Goal: Task Accomplishment & Management: Use online tool/utility

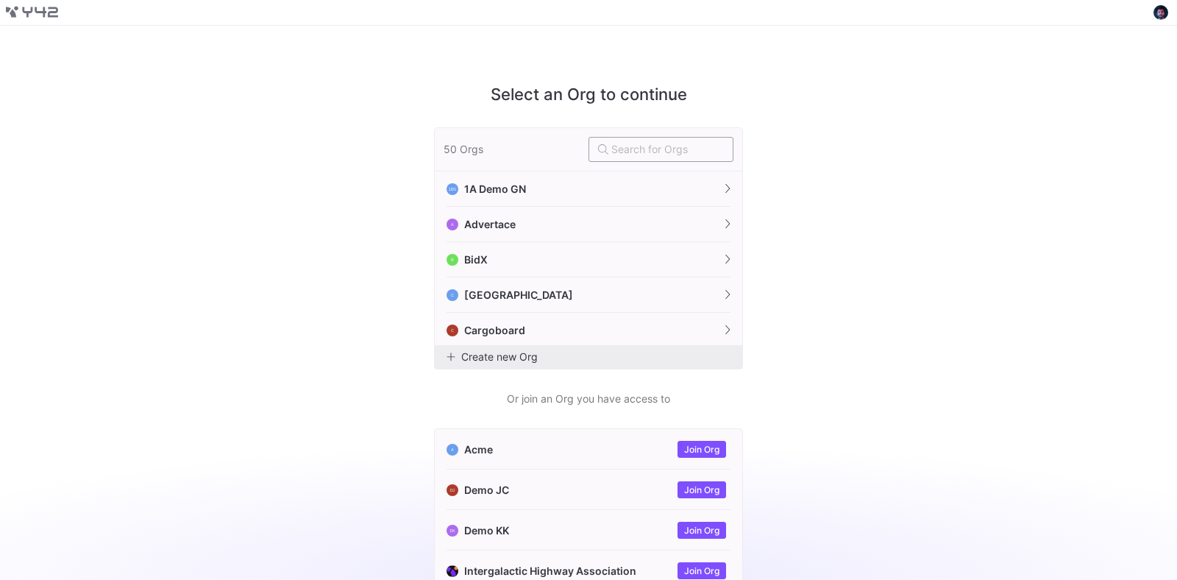
click at [628, 154] on input "text" at bounding box center [668, 149] width 113 height 12
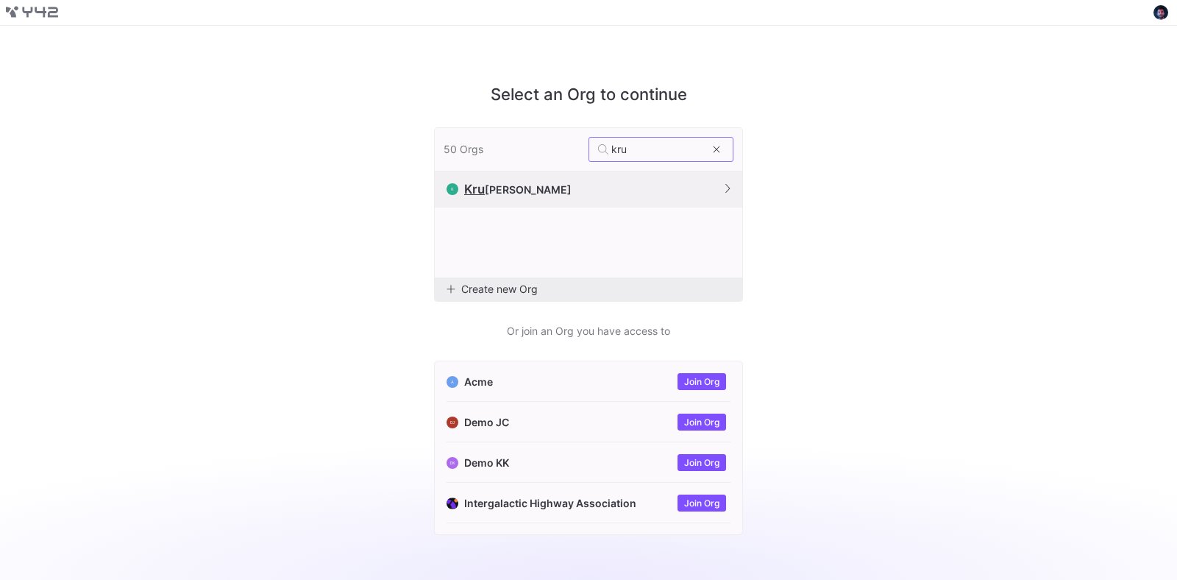
type input "kru"
click at [646, 182] on button "K Kru eger" at bounding box center [589, 189] width 308 height 36
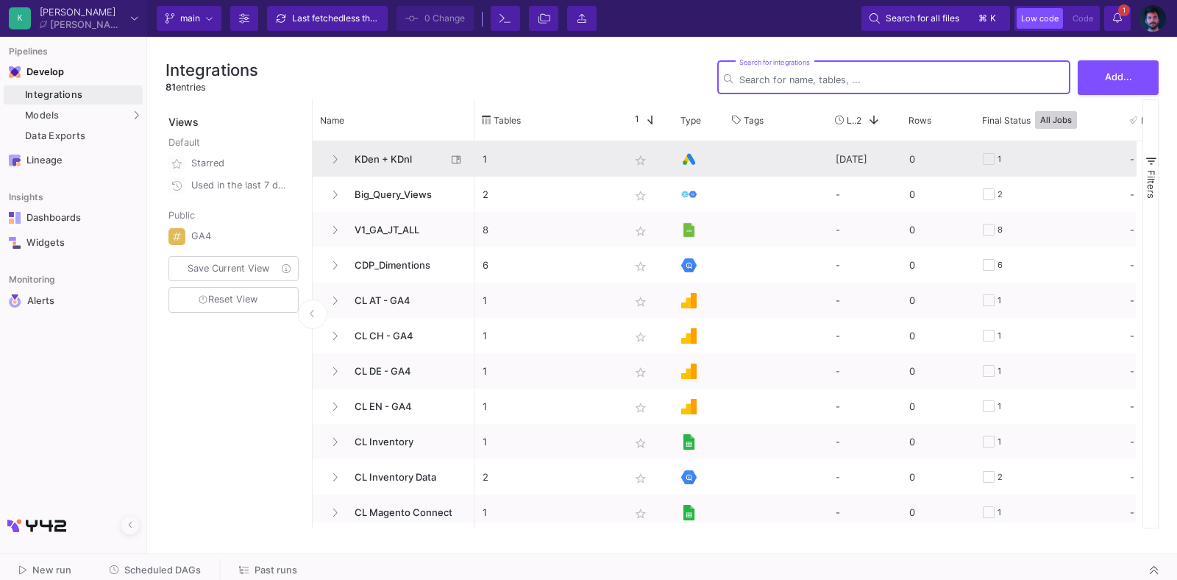
click at [395, 160] on span "KDen + KDnl" at bounding box center [396, 159] width 101 height 35
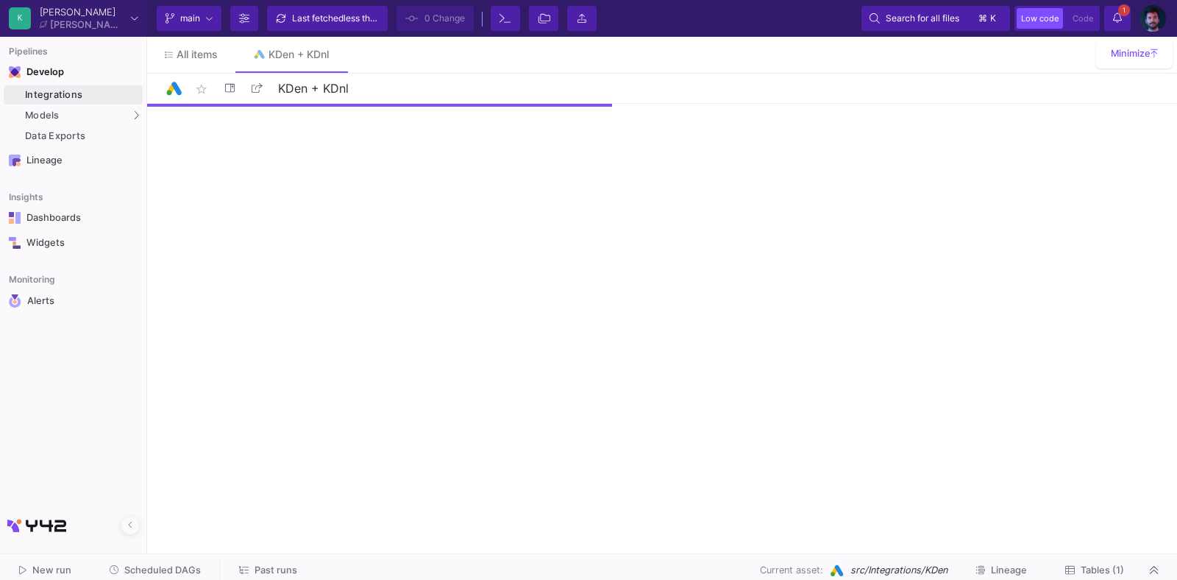
click at [1102, 570] on span "Tables (1)" at bounding box center [1102, 569] width 43 height 11
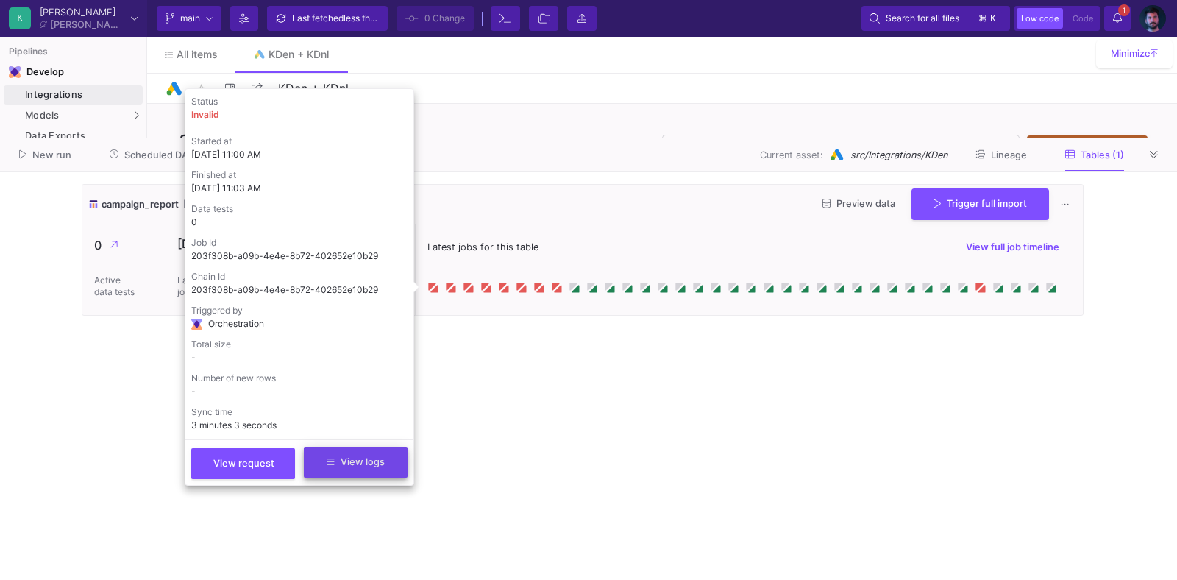
click at [350, 467] on span "View logs" at bounding box center [356, 461] width 58 height 11
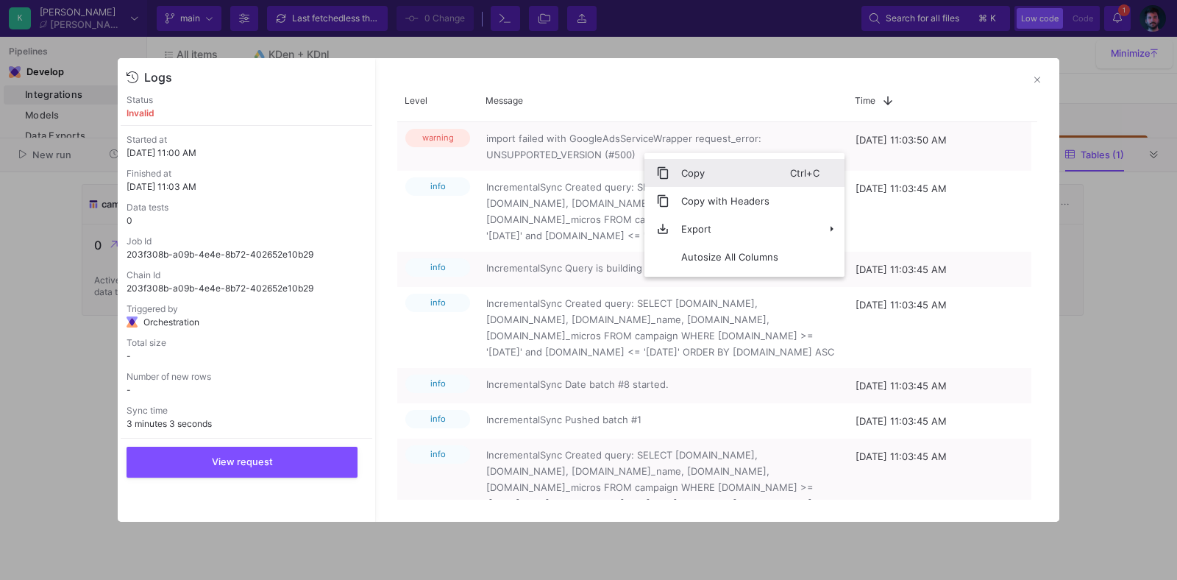
click at [676, 166] on span "Copy" at bounding box center [730, 173] width 121 height 28
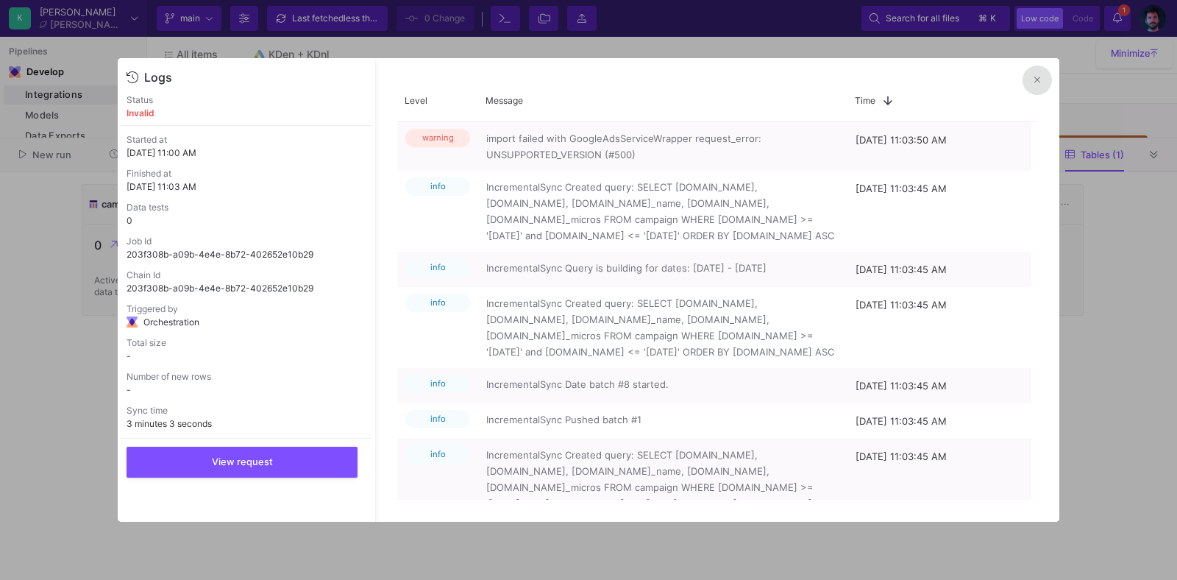
click at [1033, 79] on button at bounding box center [1037, 79] width 29 height 29
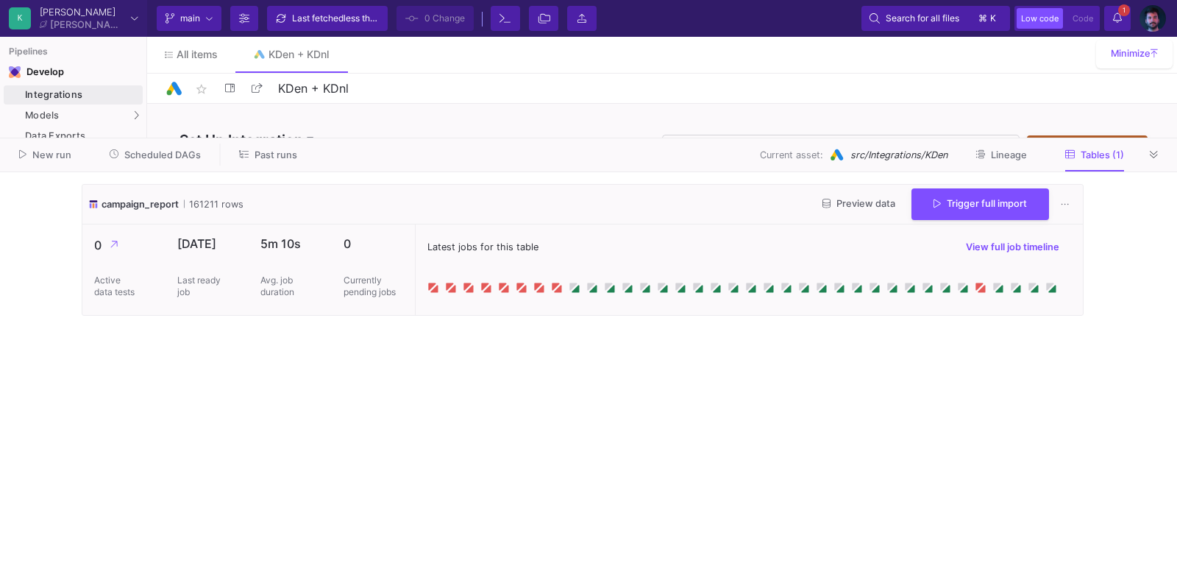
click at [142, 210] on span "campaign_report" at bounding box center [140, 203] width 77 height 14
click at [143, 207] on span "campaign_report" at bounding box center [140, 203] width 77 height 14
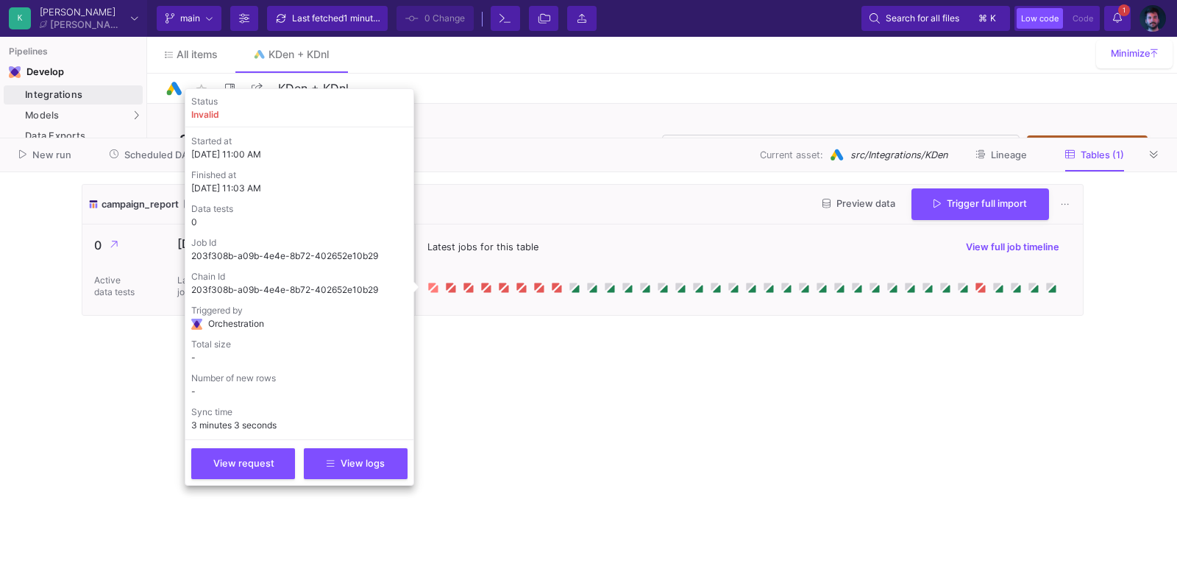
click at [430, 286] on icon at bounding box center [431, 285] width 7 height 7
drag, startPoint x: 378, startPoint y: 254, endPoint x: 186, endPoint y: 248, distance: 192.2
click at [186, 248] on div "Status invalid Started at 08/25/25, 11:00 AM Finished at 08/25/25, 11:03 AM Dat…" at bounding box center [300, 286] width 230 height 397
copy div "Job Id 203f308b-a09b-4e4e-8b72-402652e10b29"
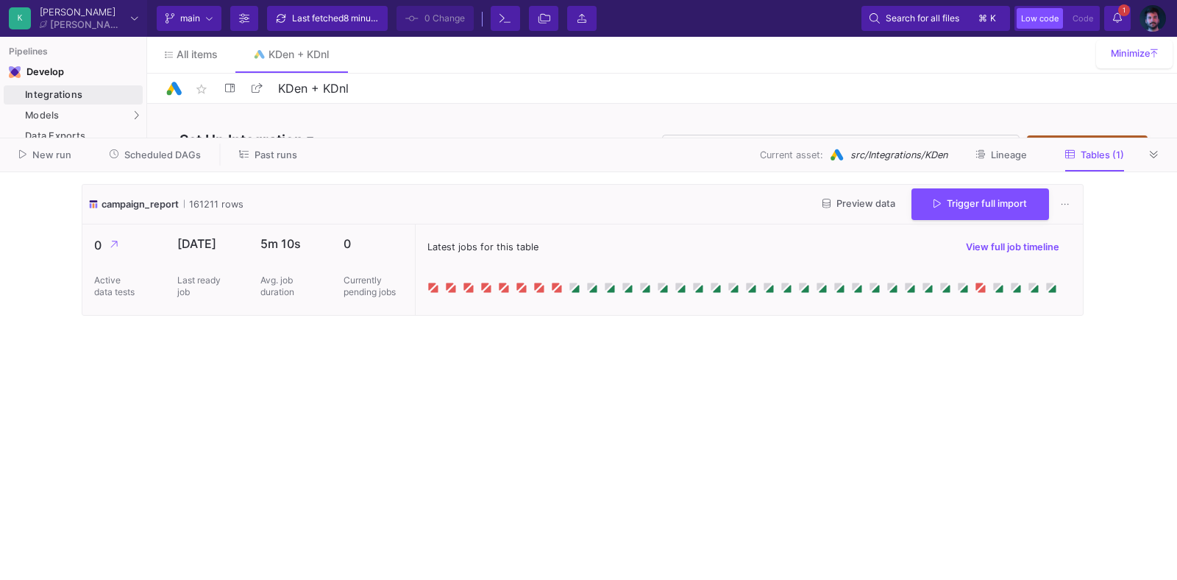
click at [208, 19] on icon at bounding box center [209, 18] width 7 height 7
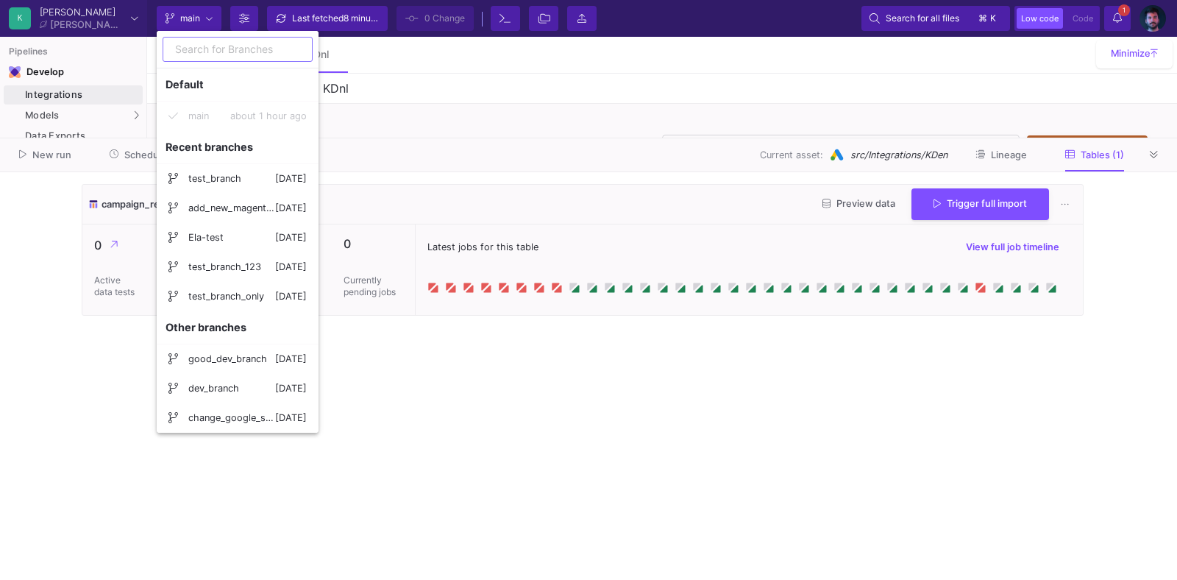
click at [503, 63] on div at bounding box center [588, 290] width 1177 height 580
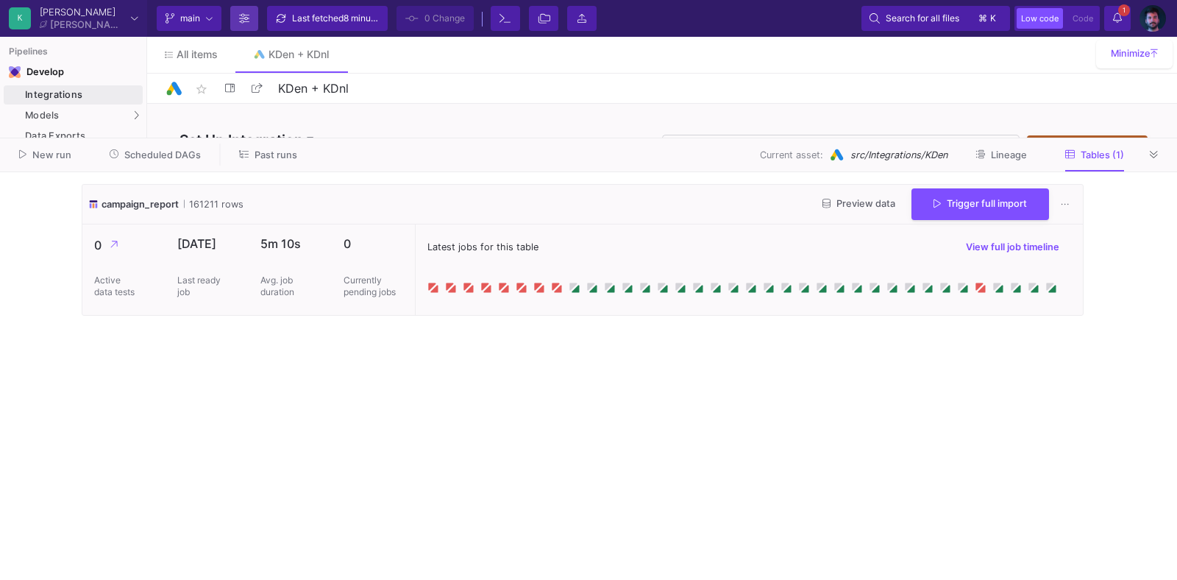
click at [251, 26] on button "Branch Options" at bounding box center [244, 18] width 28 height 25
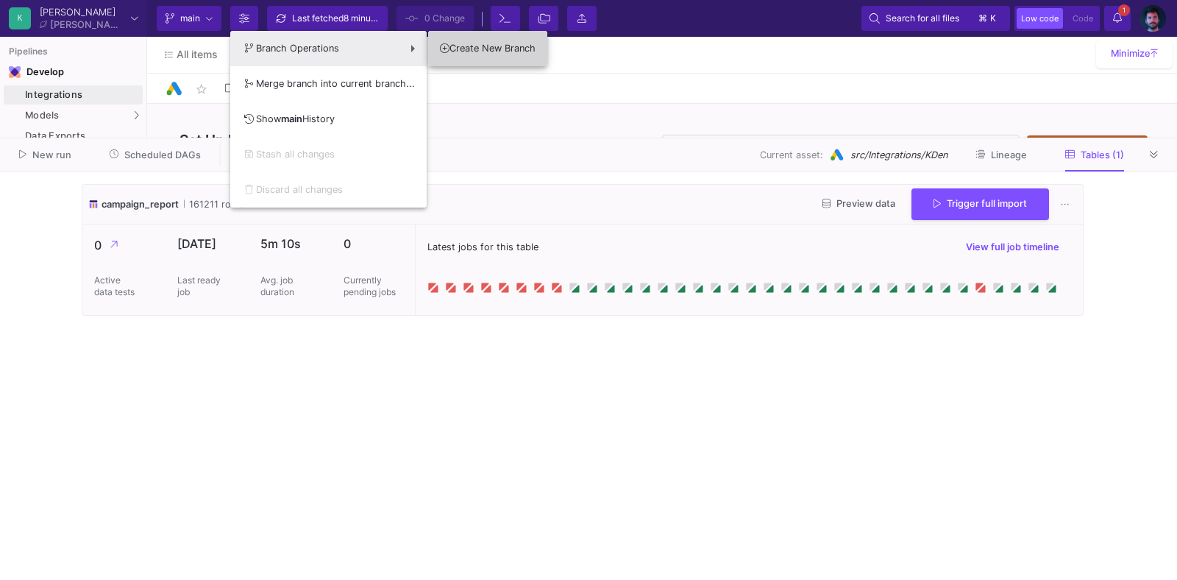
click at [475, 39] on button "Create New Branch" at bounding box center [487, 48] width 119 height 35
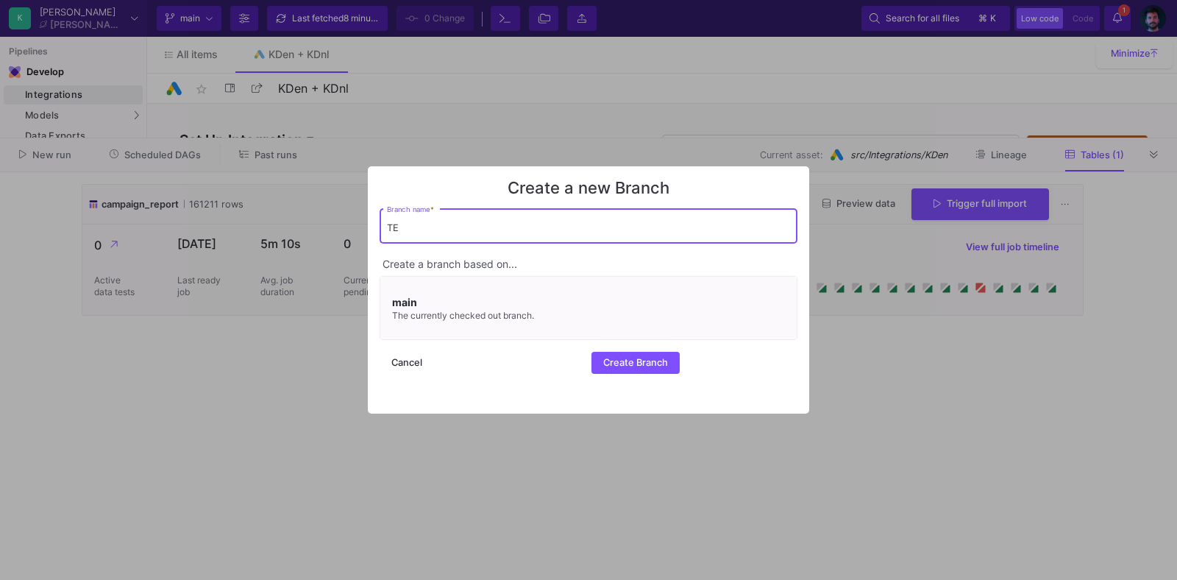
type input "T"
type input "Y42SUP-test_gads"
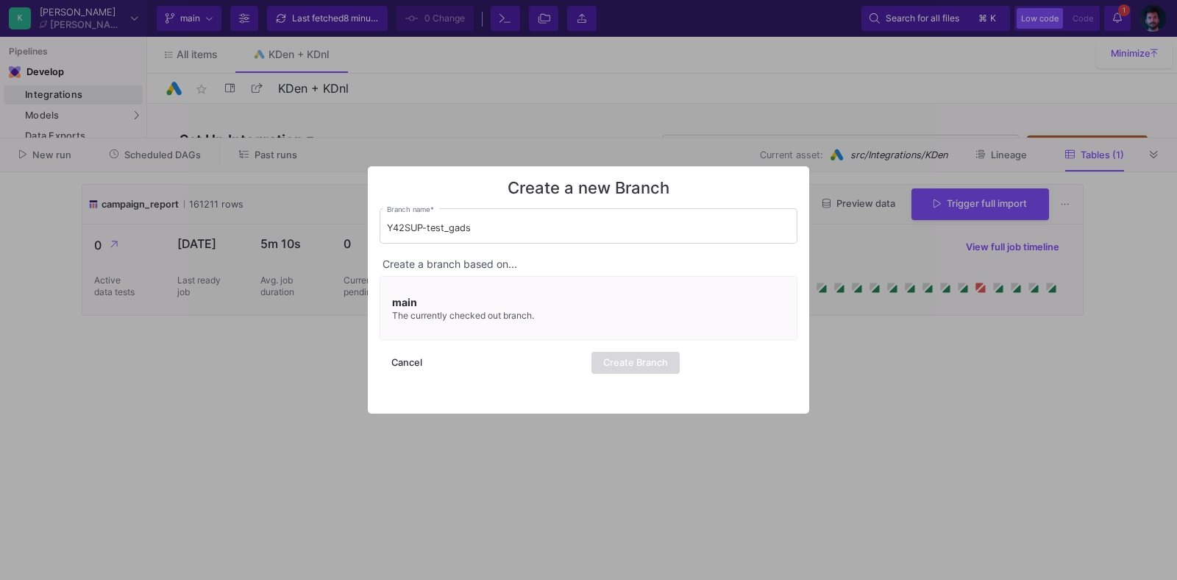
click at [639, 367] on span "Create Branch" at bounding box center [635, 362] width 65 height 11
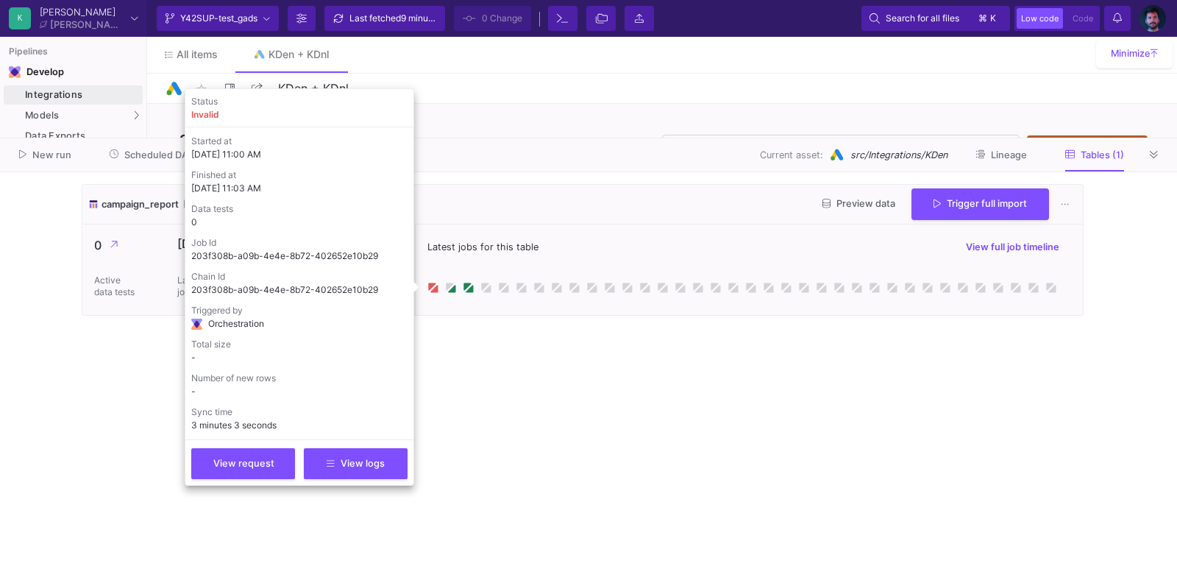
click at [529, 344] on cdk-virtual-scroll-viewport "campaign_report 161211 rows Preview data Trigger full import 0 Active data test…" at bounding box center [589, 376] width 1014 height 384
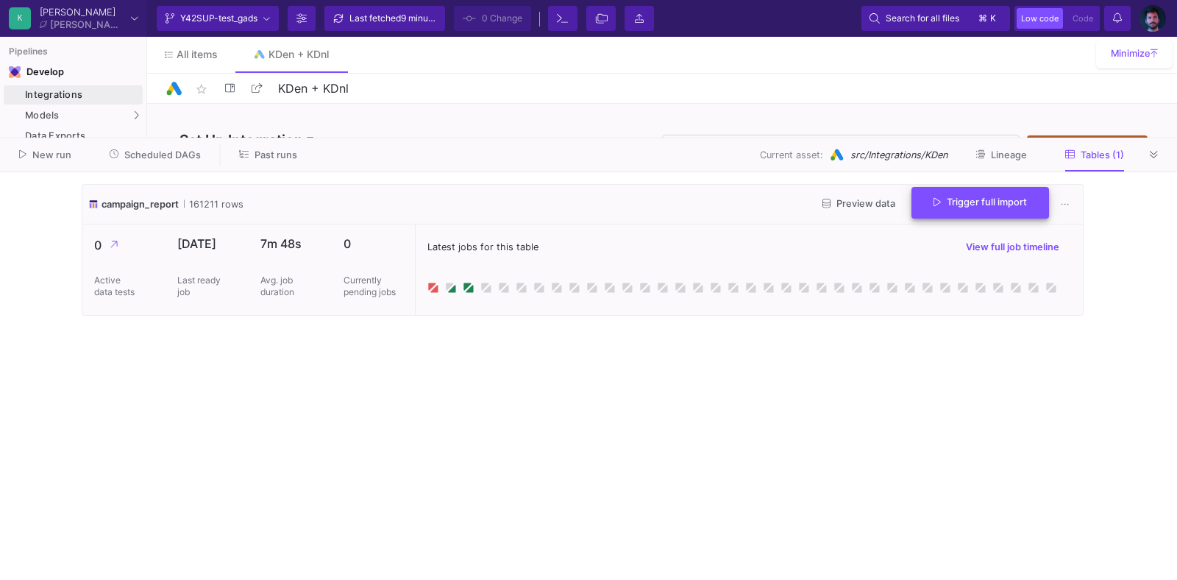
click at [1010, 205] on span "Trigger full import" at bounding box center [980, 201] width 93 height 11
click at [1158, 151] on icon at bounding box center [1154, 155] width 8 height 10
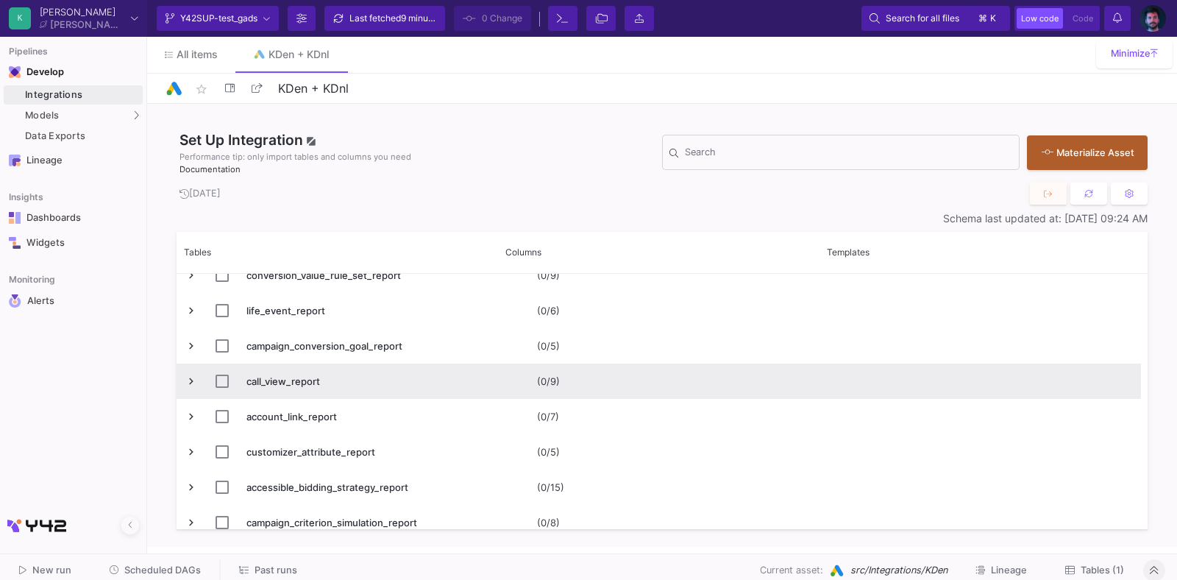
scroll to position [249, 0]
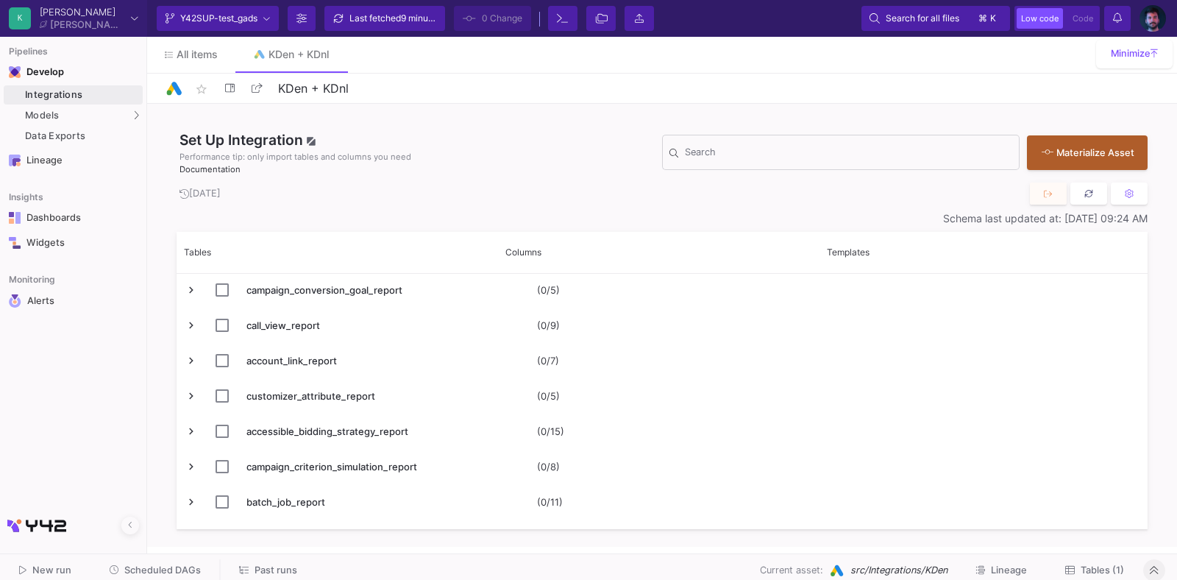
click at [1089, 200] on button at bounding box center [1089, 193] width 37 height 22
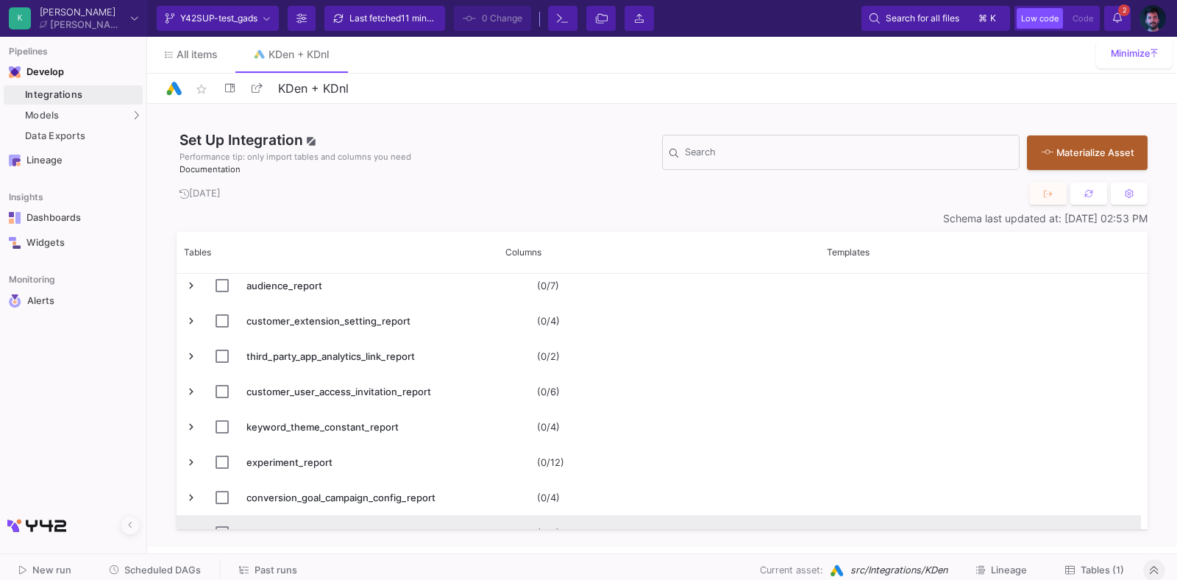
scroll to position [0, 0]
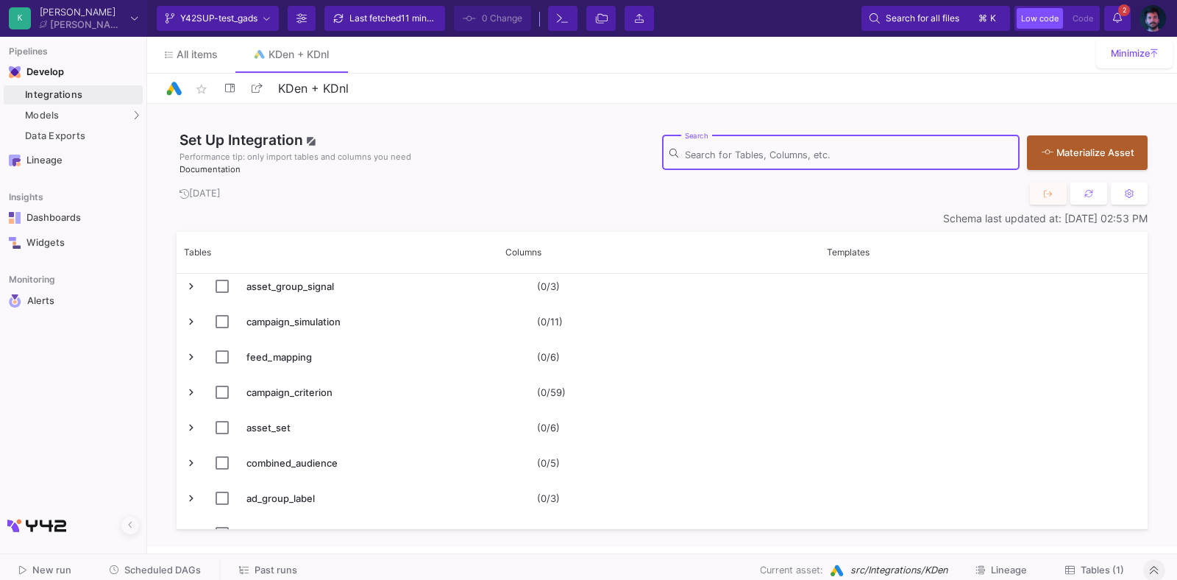
click at [839, 152] on input "Search" at bounding box center [848, 155] width 327 height 12
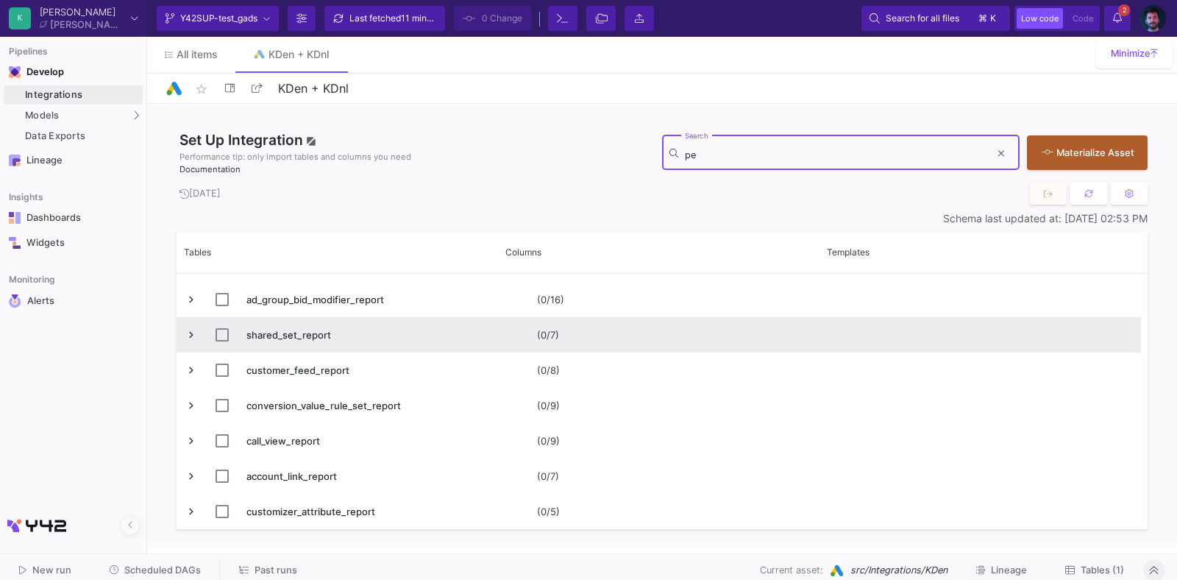
type input "p"
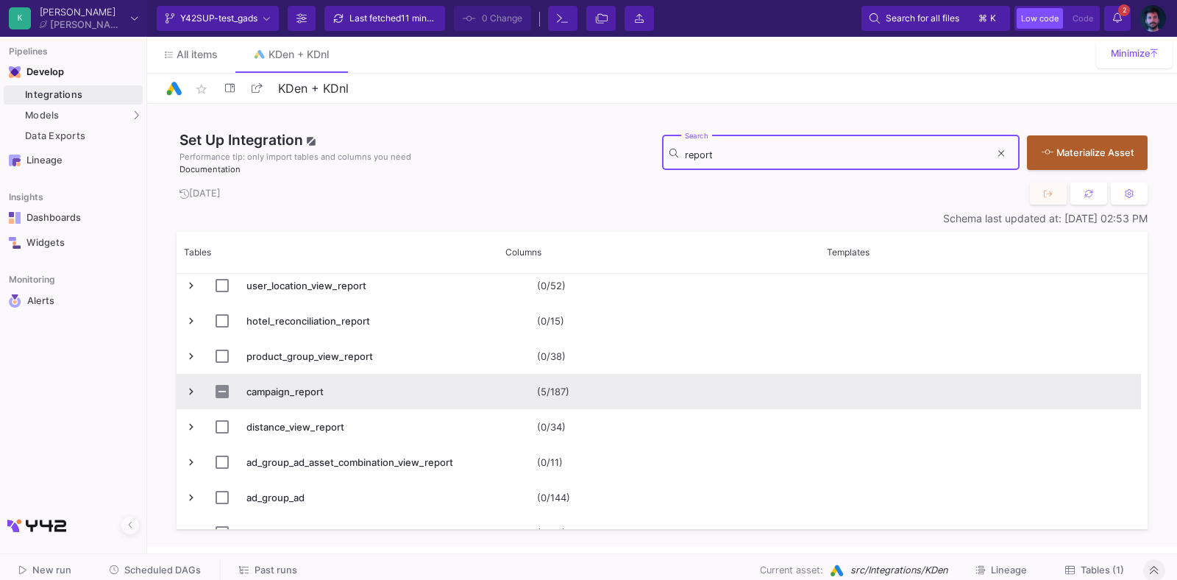
type input "report"
click at [186, 387] on span "Press SPACE to select this row." at bounding box center [191, 391] width 13 height 13
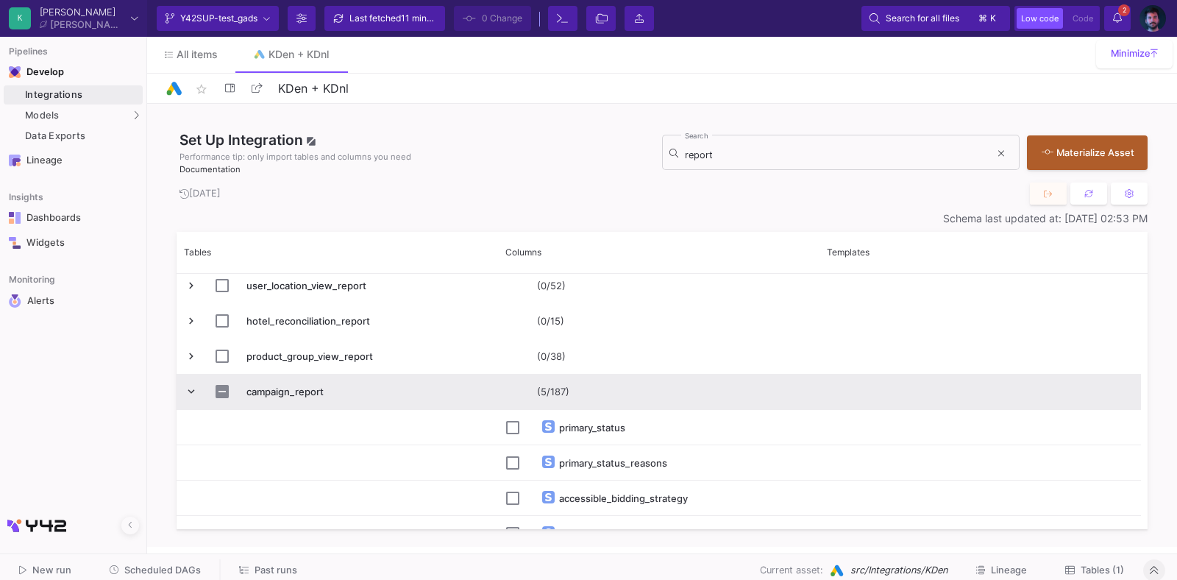
click at [186, 387] on span "Press SPACE to select this row." at bounding box center [191, 391] width 13 height 13
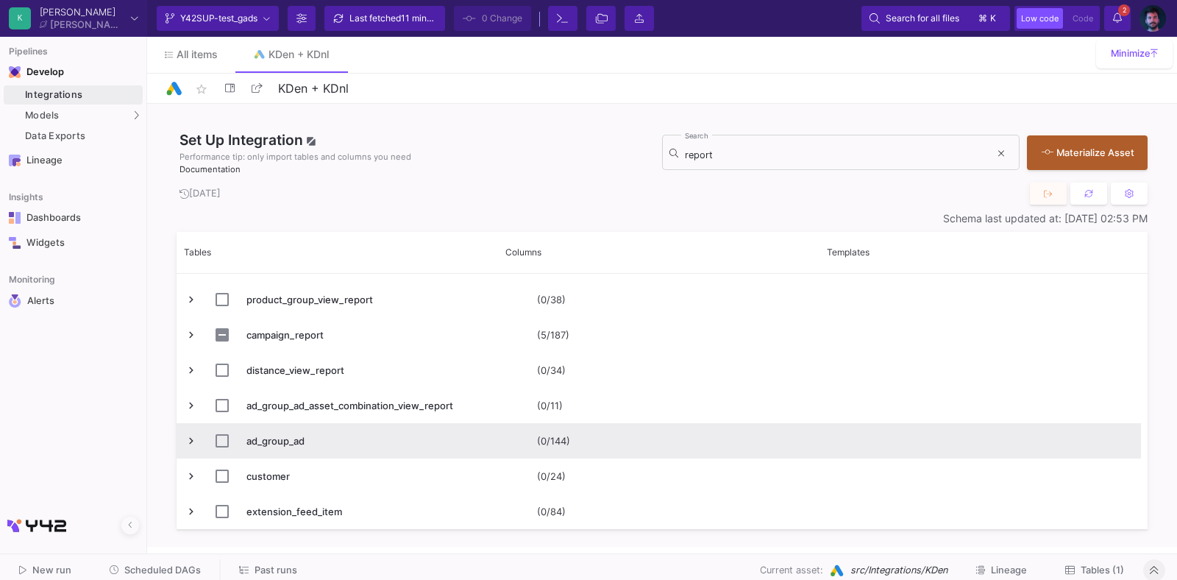
click at [185, 439] on span "Press SPACE to select this row." at bounding box center [191, 440] width 13 height 13
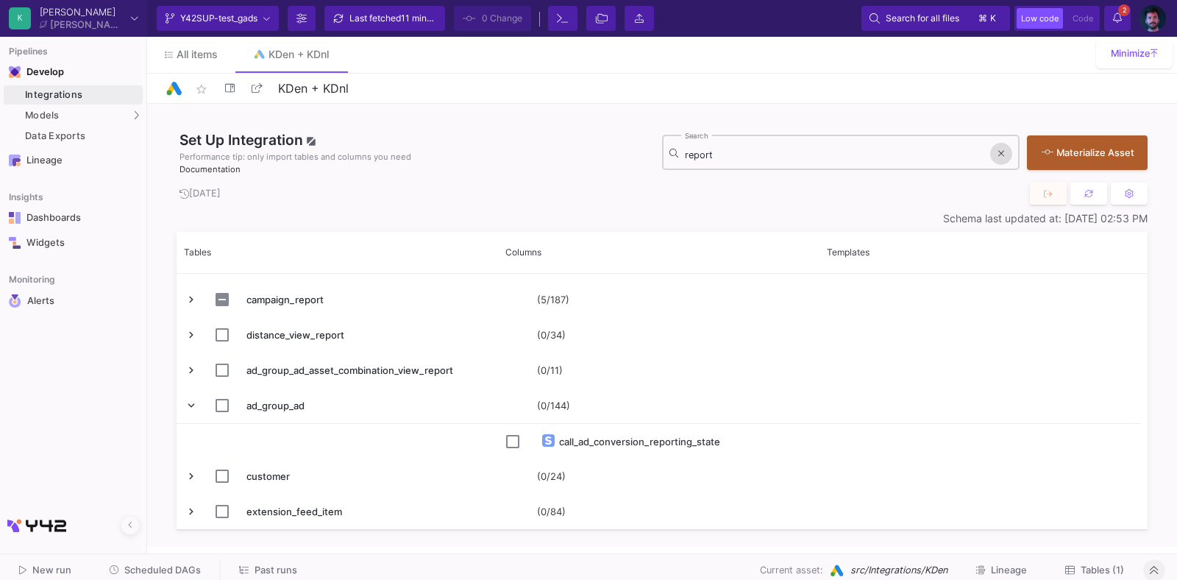
click at [999, 149] on icon at bounding box center [1002, 154] width 6 height 10
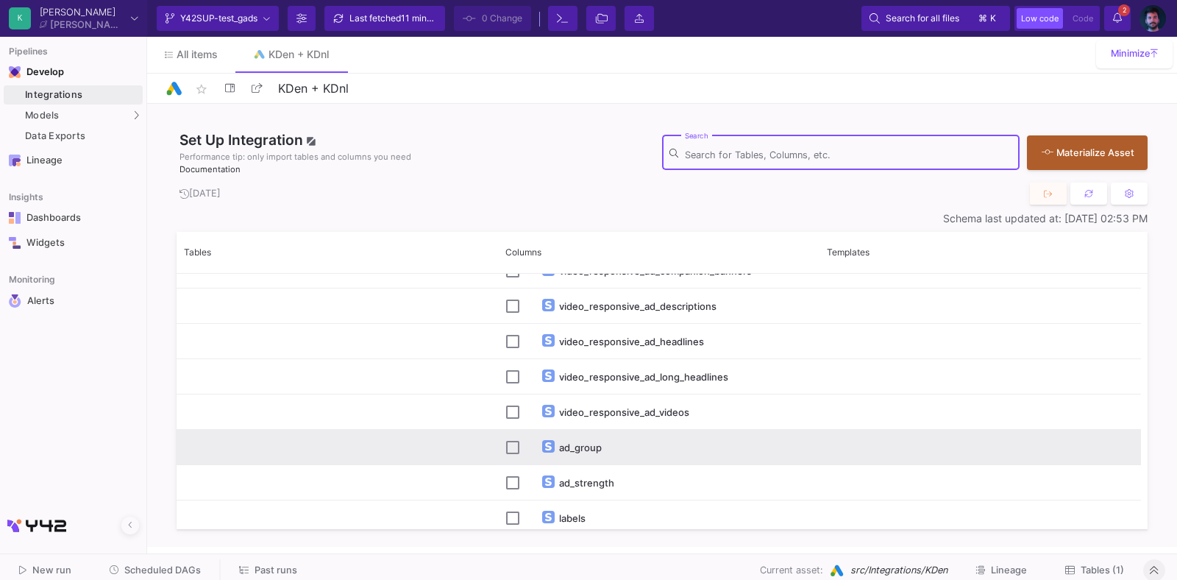
click at [522, 445] on div "ad_group" at bounding box center [658, 447] width 305 height 35
click at [511, 446] on input "Press Space to toggle row selection (unchecked)" at bounding box center [512, 447] width 13 height 13
checkbox input "true"
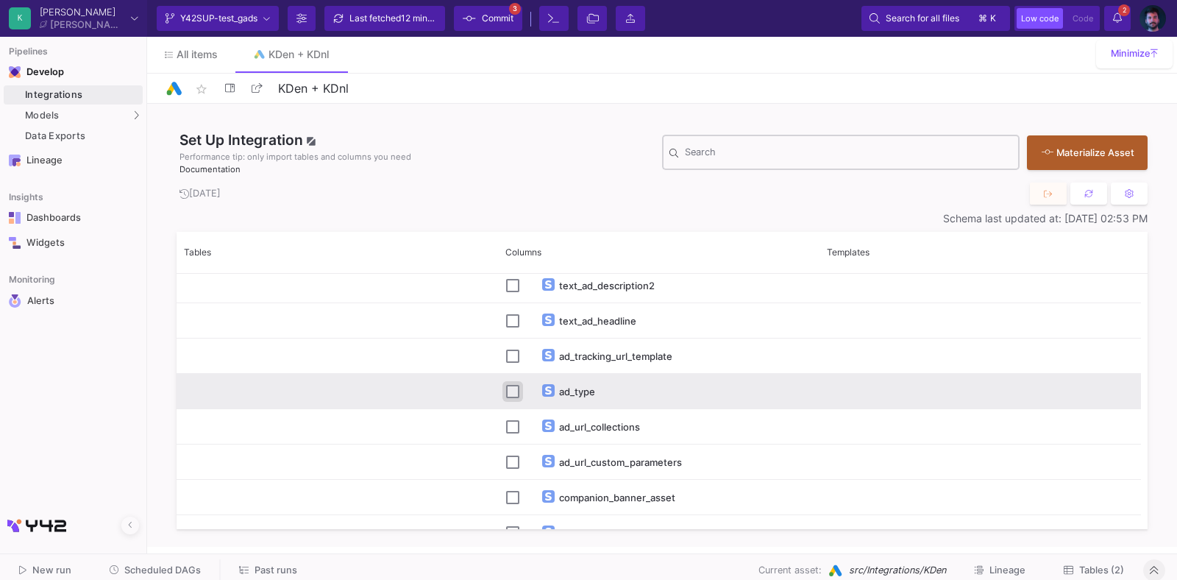
click at [509, 387] on input "Press Space to toggle row selection (unchecked)" at bounding box center [512, 391] width 13 height 13
checkbox input "true"
click at [511, 383] on input "Press Space to toggle row selection (unchecked)" at bounding box center [512, 389] width 13 height 13
checkbox input "true"
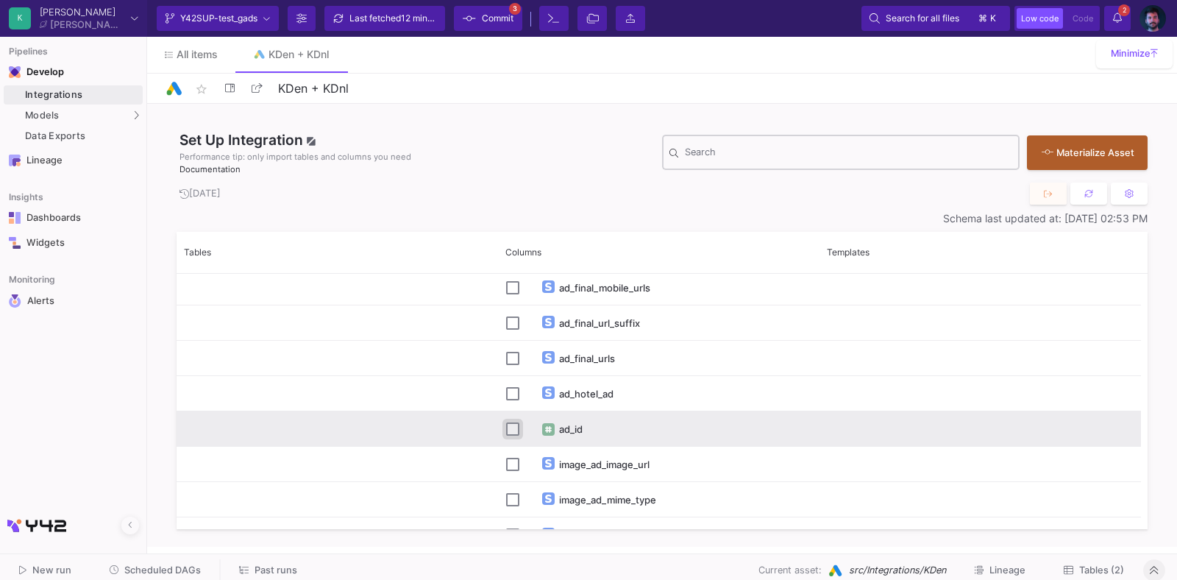
click at [512, 428] on input "Press Space to toggle row selection (unchecked)" at bounding box center [512, 428] width 13 height 13
checkbox input "true"
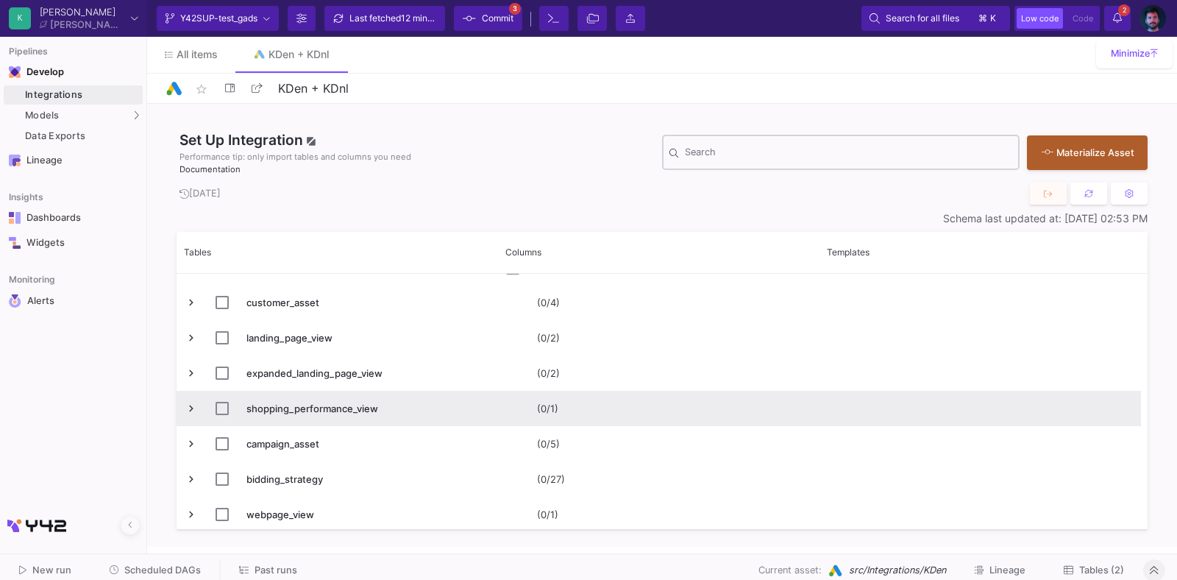
click at [190, 408] on span "Press SPACE to select this row." at bounding box center [191, 408] width 13 height 13
click at [195, 409] on span "Press SPACE to select this row." at bounding box center [191, 408] width 13 height 13
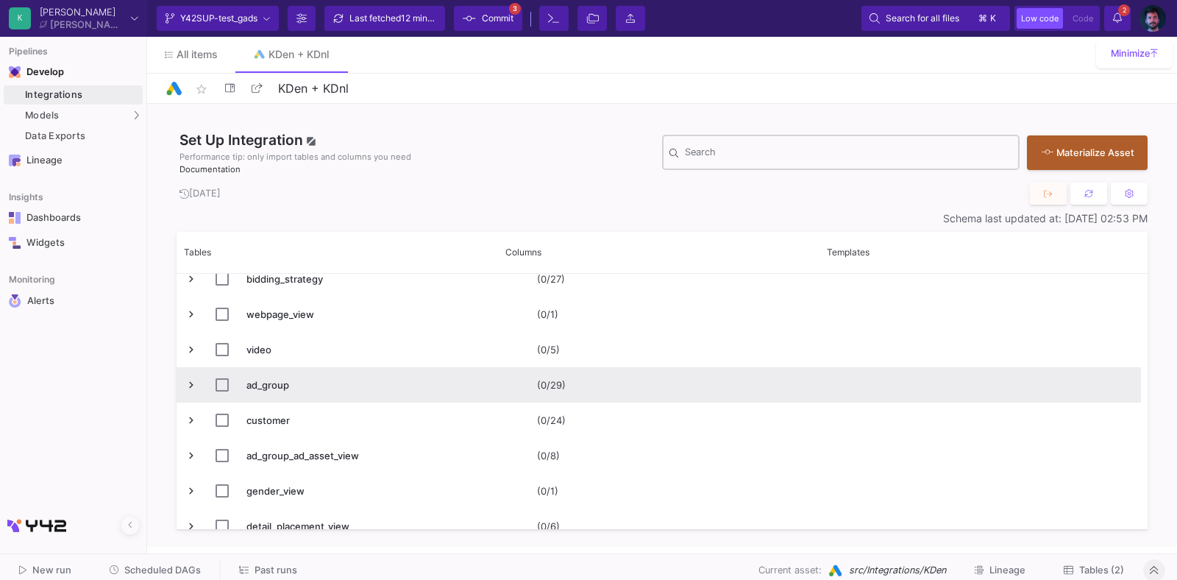
click at [187, 386] on span "Press SPACE to select this row." at bounding box center [191, 384] width 13 height 13
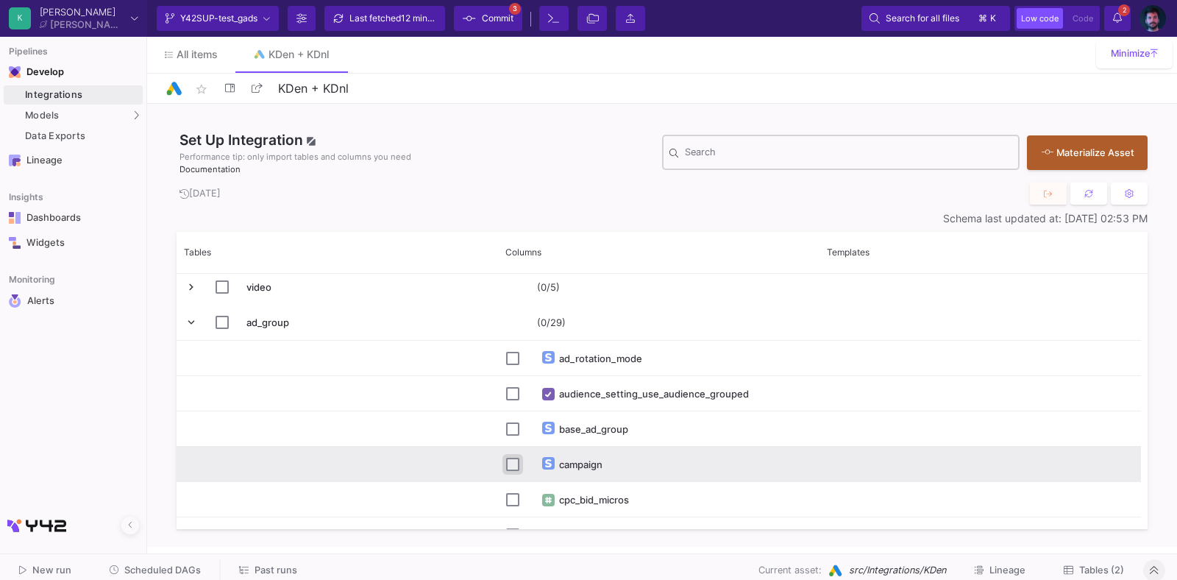
click at [511, 461] on input "Press Space to toggle row selection (unchecked)" at bounding box center [512, 464] width 13 height 13
checkbox input "true"
checkbox input "false"
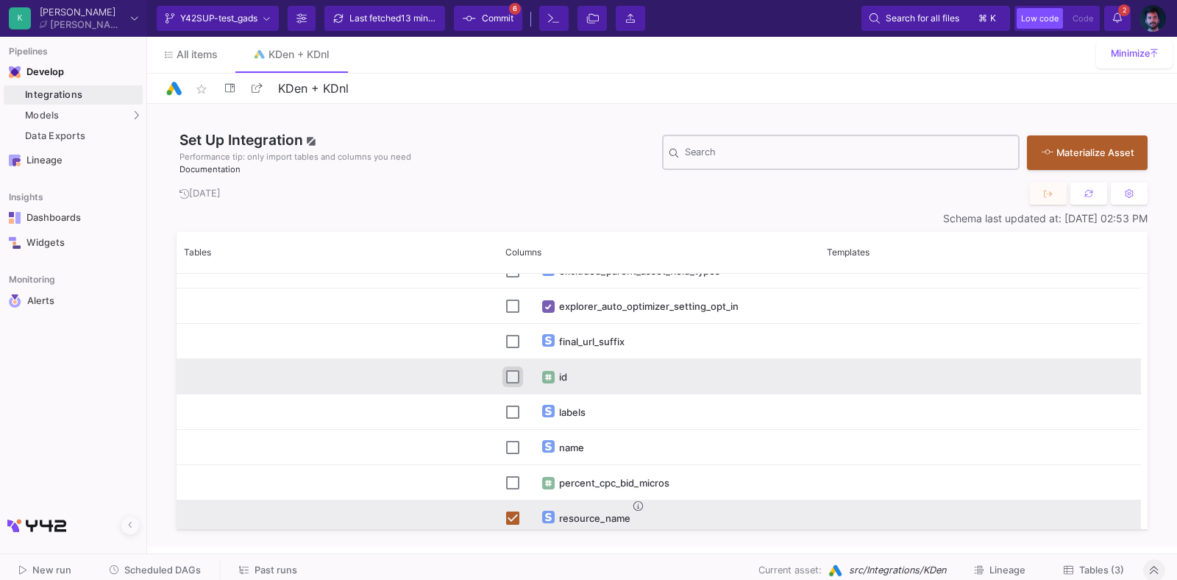
click at [506, 370] on input "Press Space to toggle row selection (unchecked)" at bounding box center [512, 376] width 13 height 13
checkbox input "true"
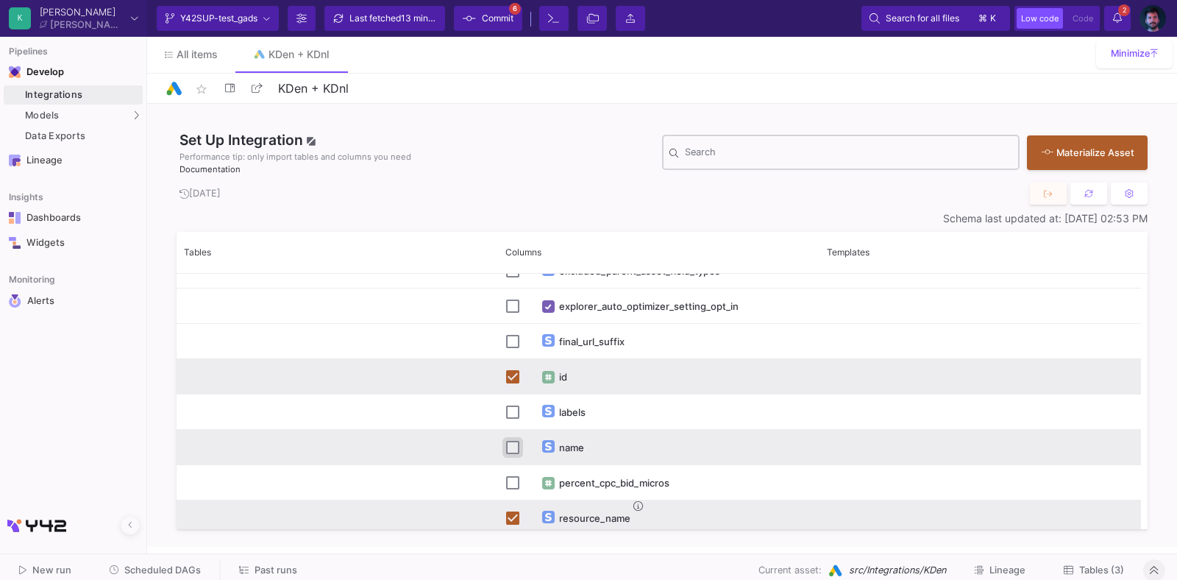
click at [513, 448] on input "Press Space to toggle row selection (unchecked)" at bounding box center [512, 447] width 13 height 13
checkbox input "true"
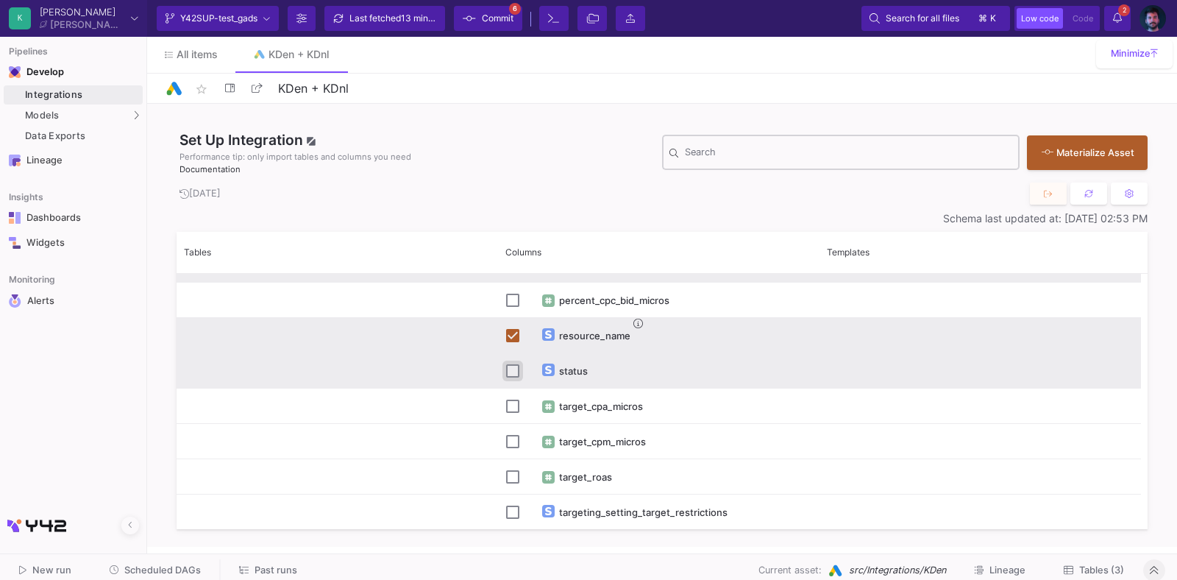
click at [508, 369] on input "Press Space to toggle row selection (unchecked)" at bounding box center [512, 370] width 13 height 13
checkbox input "true"
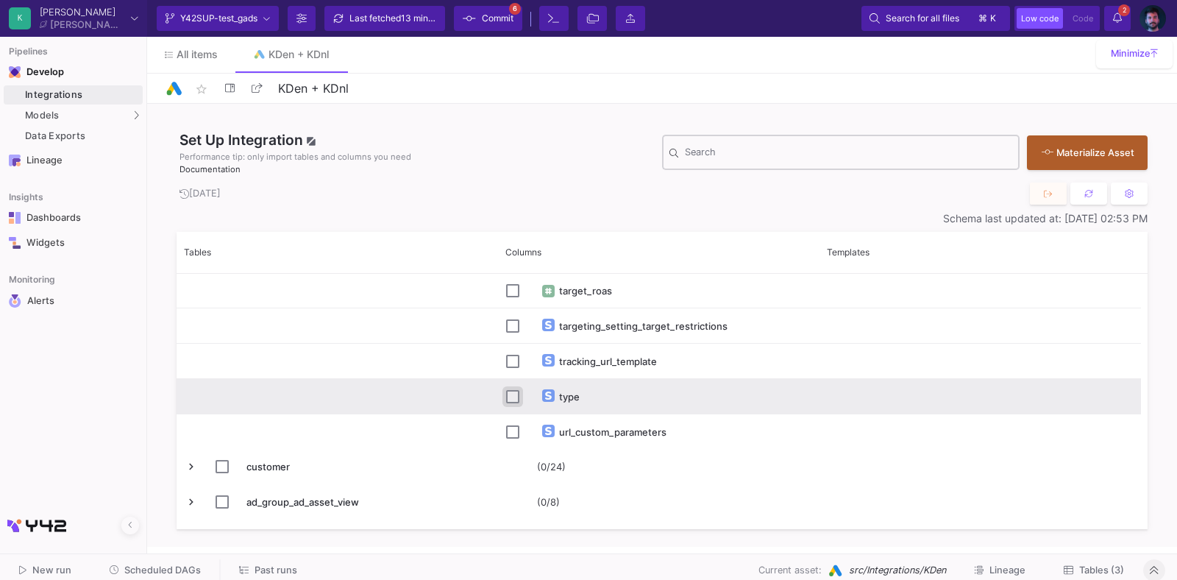
click at [511, 400] on input "Press Space to toggle row selection (unchecked)" at bounding box center [512, 396] width 13 height 13
checkbox input "true"
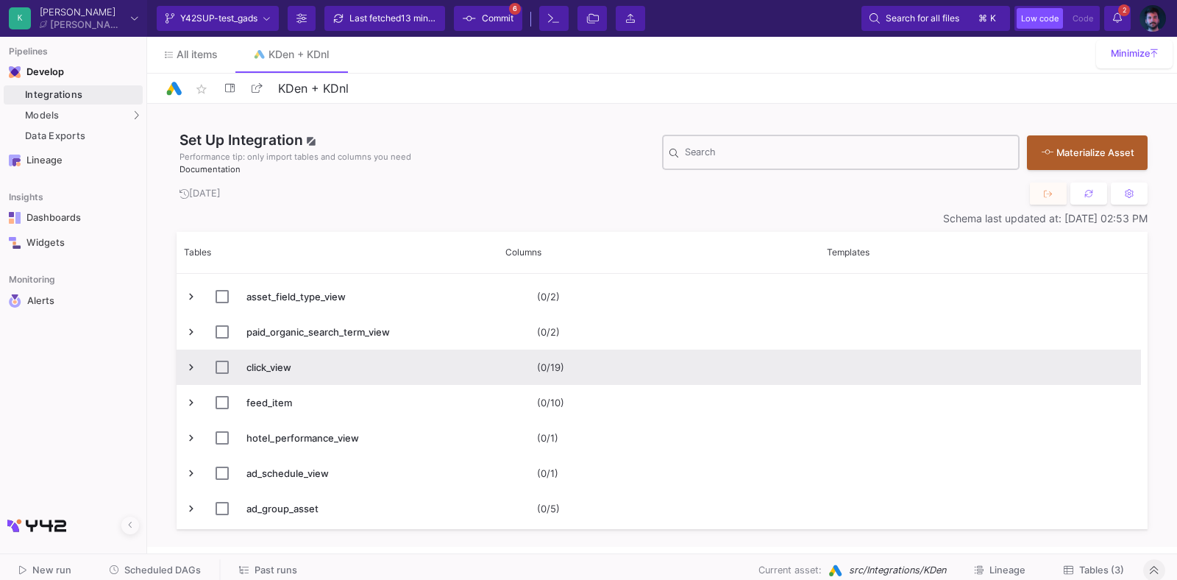
click at [186, 368] on span "Press SPACE to select this row." at bounding box center [191, 367] width 13 height 13
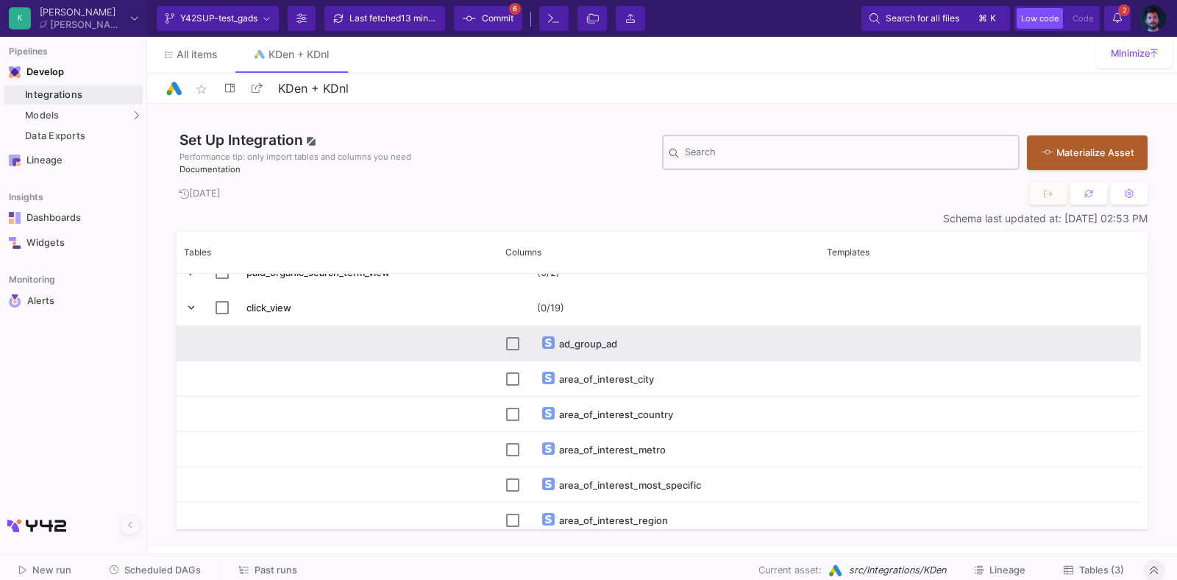
click at [520, 341] on div "ad_group_ad" at bounding box center [658, 344] width 305 height 35
click at [511, 343] on input "Press Space to toggle row selection (unchecked)" at bounding box center [512, 343] width 13 height 13
checkbox input "true"
checkbox input "false"
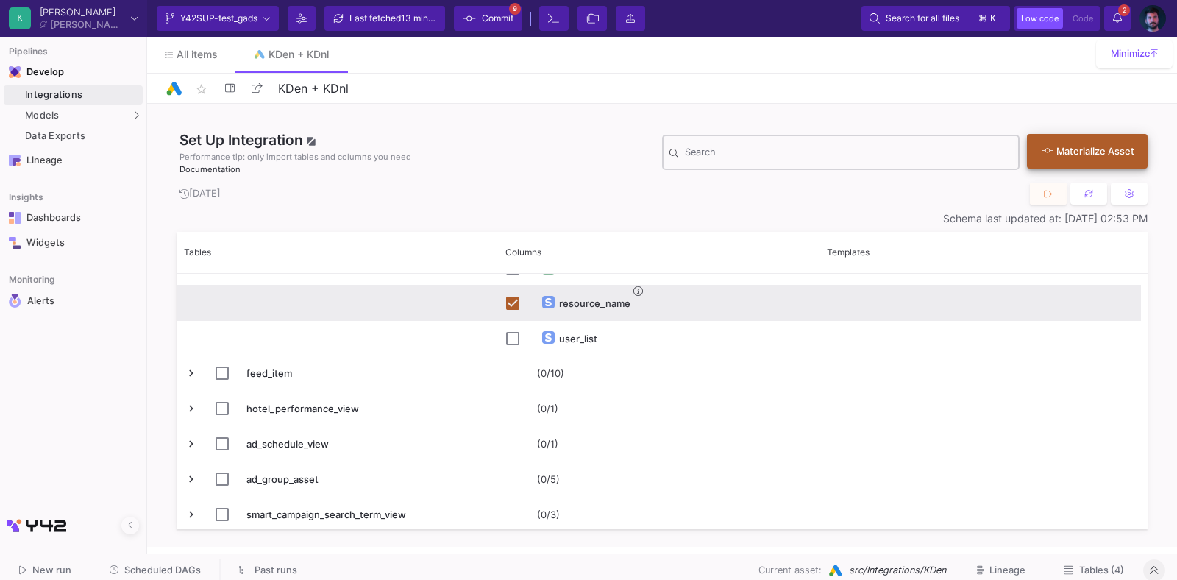
click at [1049, 153] on icon at bounding box center [1048, 151] width 12 height 10
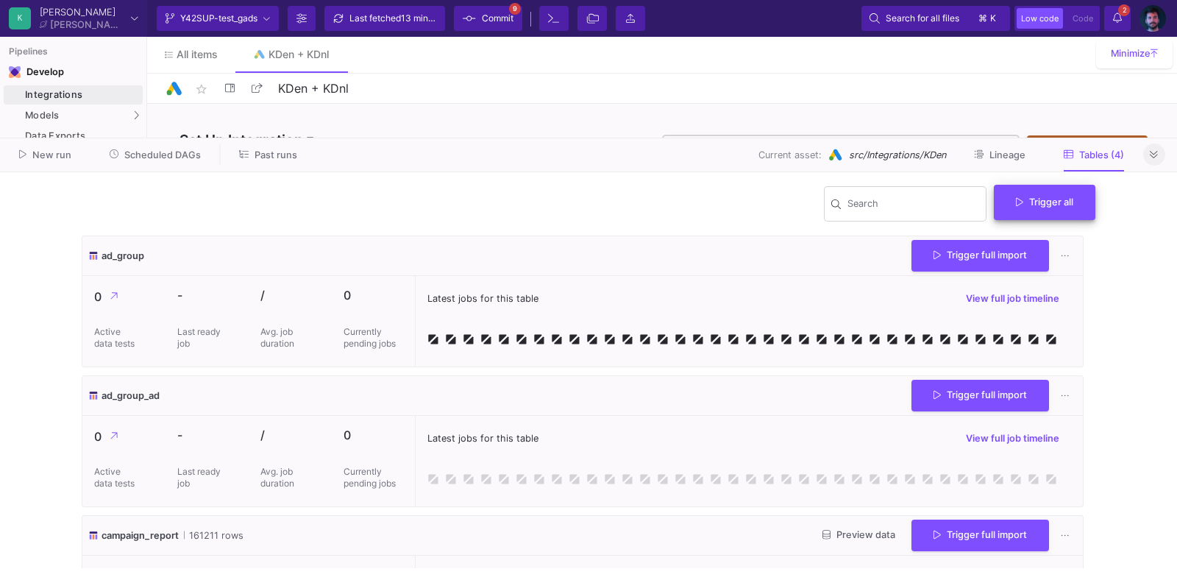
click at [1035, 199] on span "Trigger all" at bounding box center [1044, 201] width 57 height 11
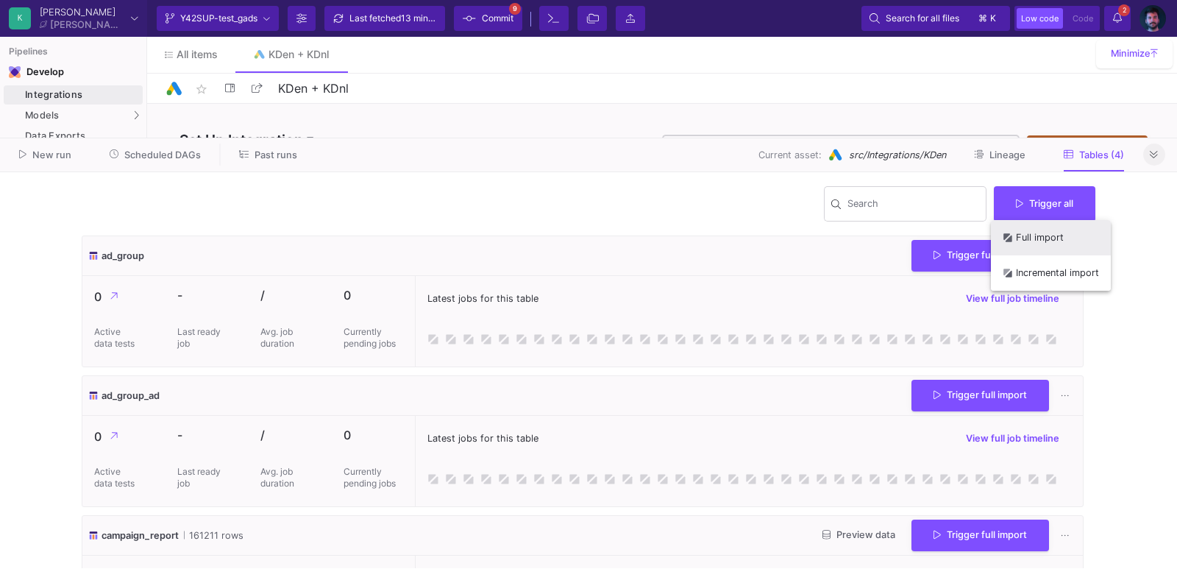
click at [1029, 240] on button "Full import" at bounding box center [1051, 237] width 120 height 35
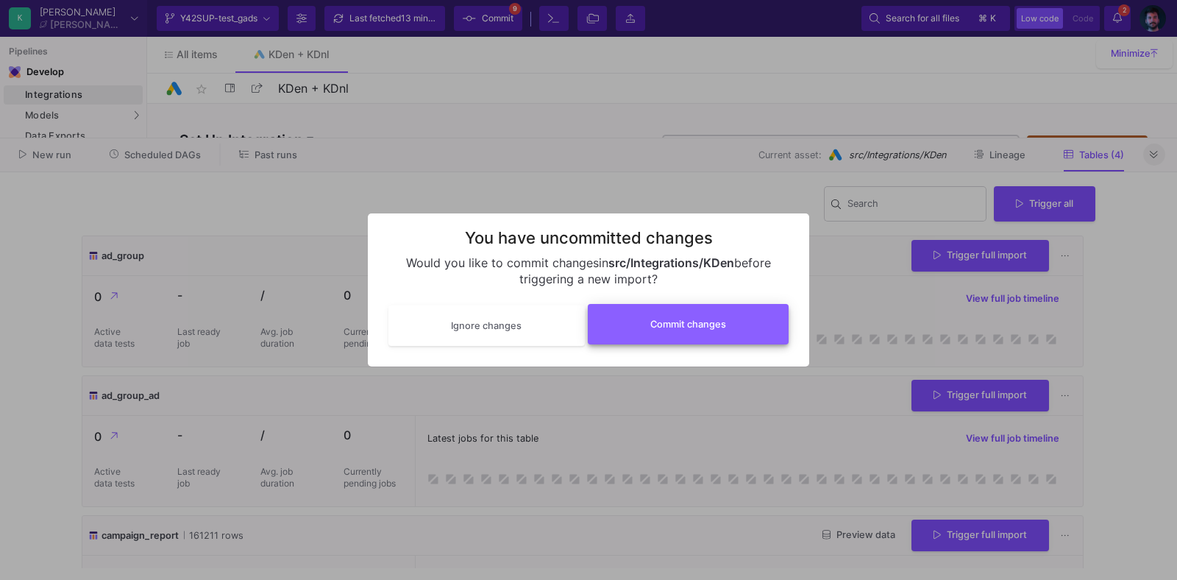
click at [725, 318] on button "Commit changes" at bounding box center [689, 324] width 202 height 40
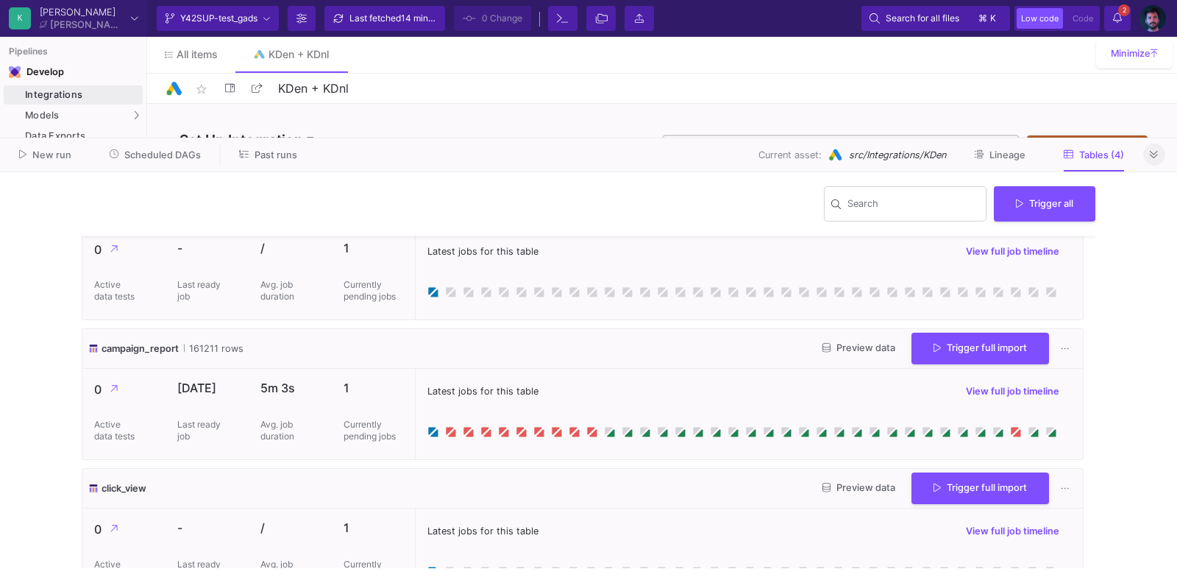
click at [154, 351] on span "campaign_report" at bounding box center [140, 348] width 77 height 14
copy span "campaign_report"
click at [1154, 154] on icon at bounding box center [1154, 154] width 8 height 7
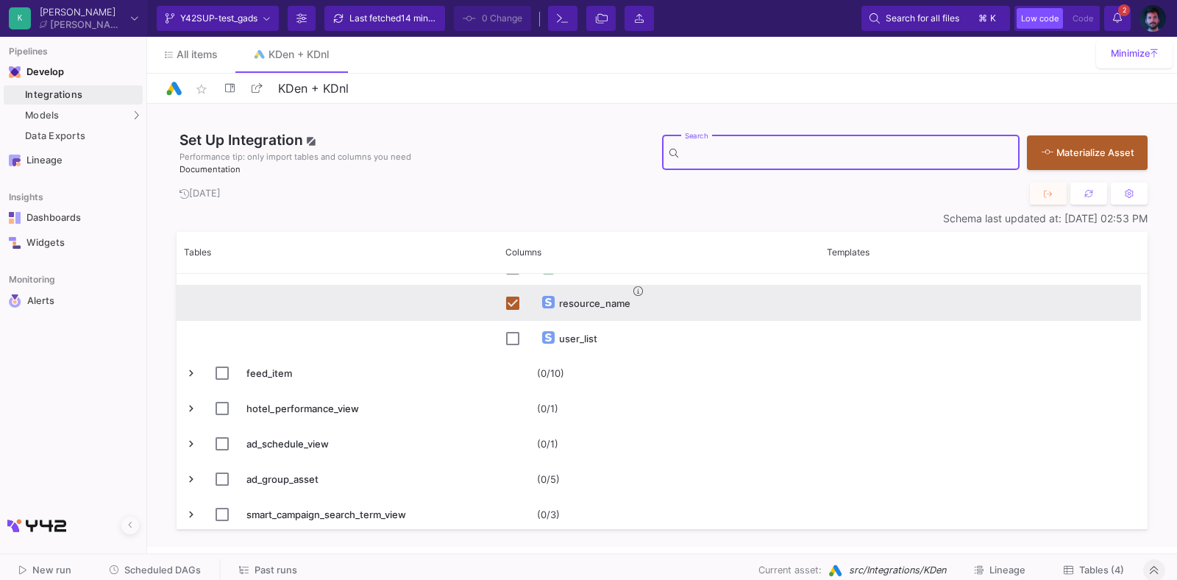
click at [882, 155] on input "Search" at bounding box center [848, 155] width 327 height 12
paste input "campaign_report"
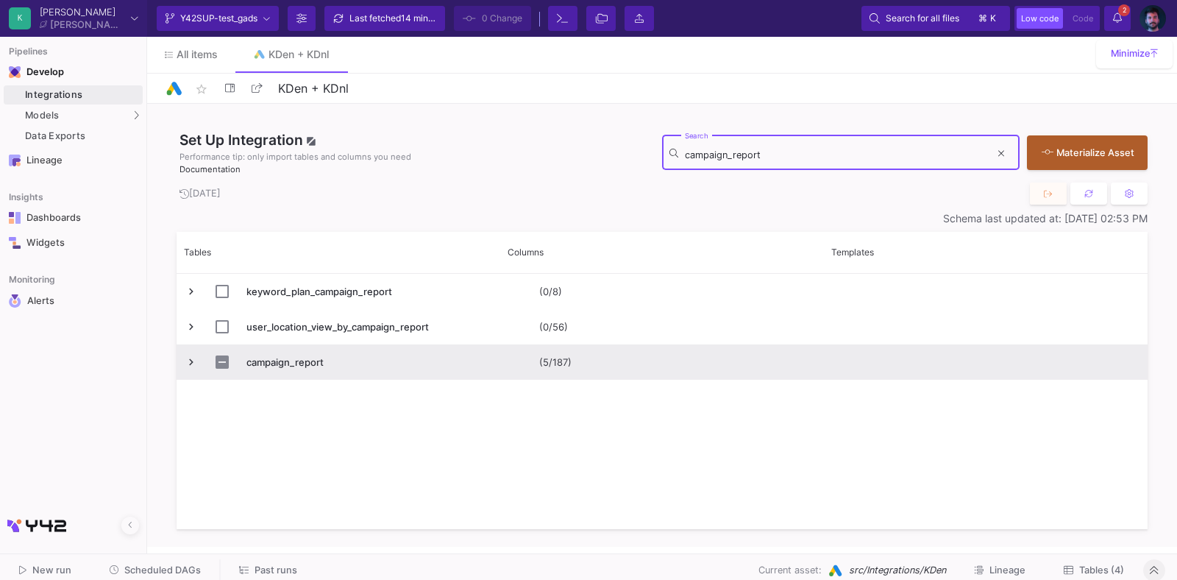
type input "campaign_report"
click at [187, 364] on span "Press SPACE to select this row." at bounding box center [191, 361] width 13 height 13
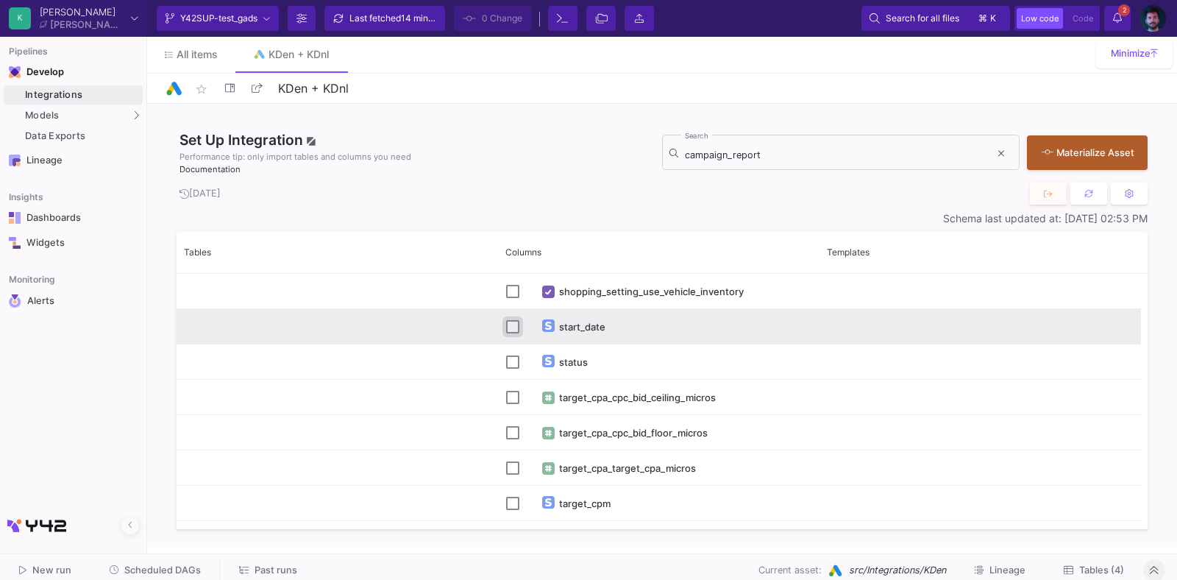
click at [514, 329] on input "Press Space to toggle row selection (unchecked)" at bounding box center [512, 326] width 13 height 13
checkbox input "true"
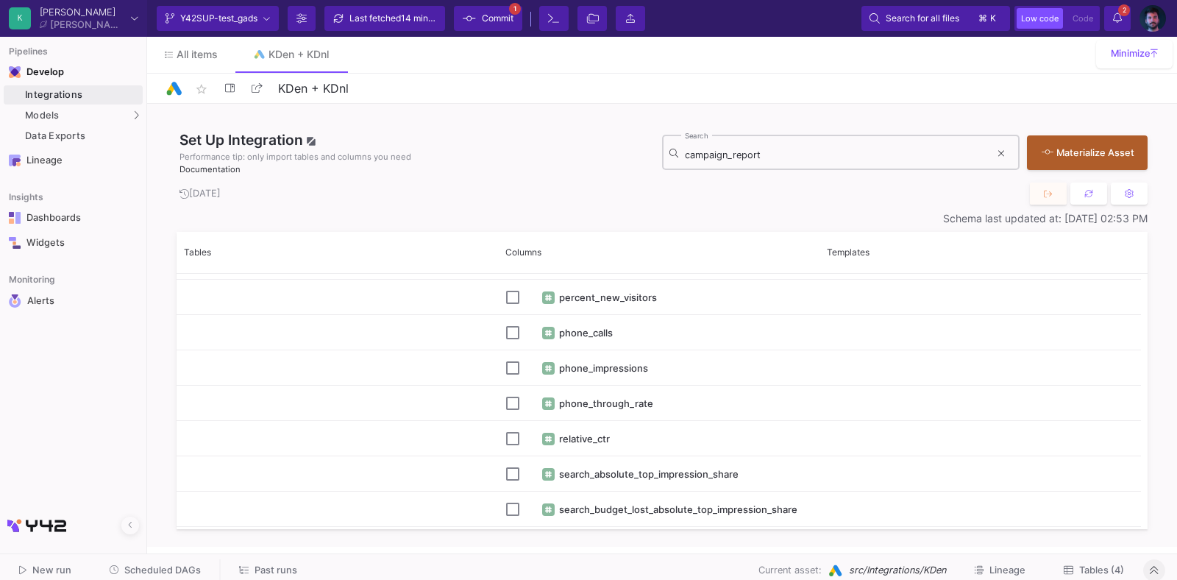
click at [713, 150] on input "campaign_report" at bounding box center [837, 155] width 305 height 12
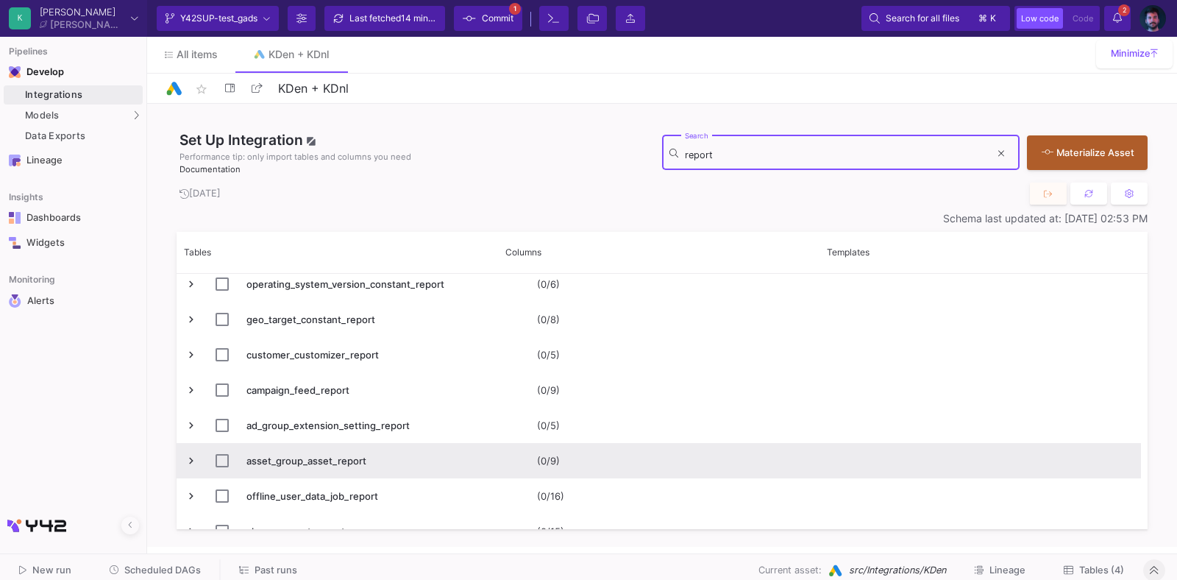
type input "report"
click at [194, 461] on span "Press SPACE to select this row." at bounding box center [191, 460] width 13 height 13
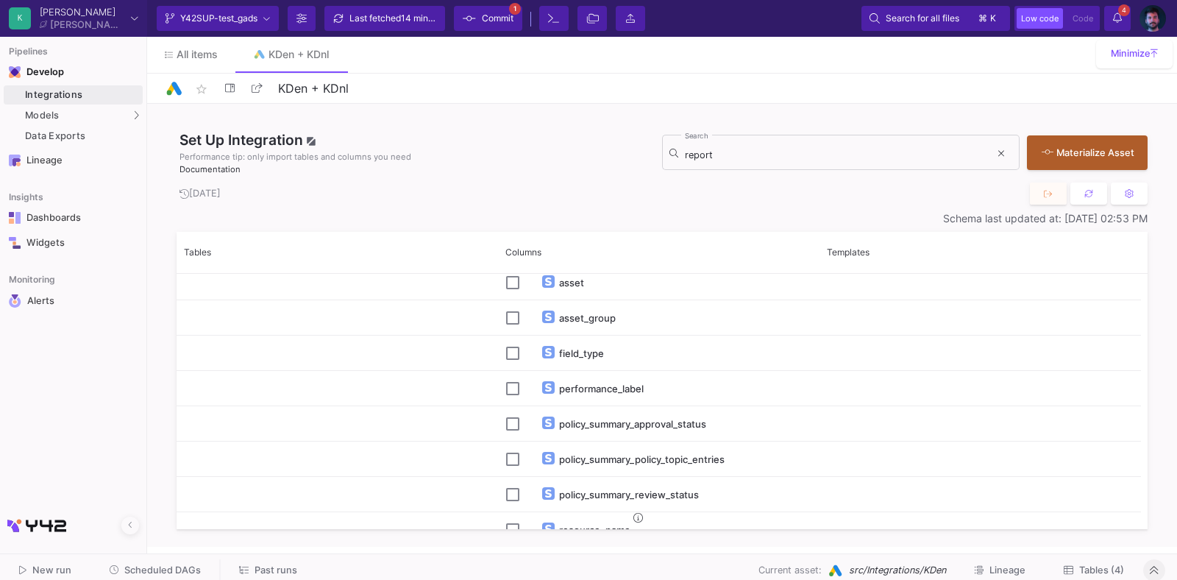
click at [1088, 570] on span "Tables (4)" at bounding box center [1102, 569] width 45 height 11
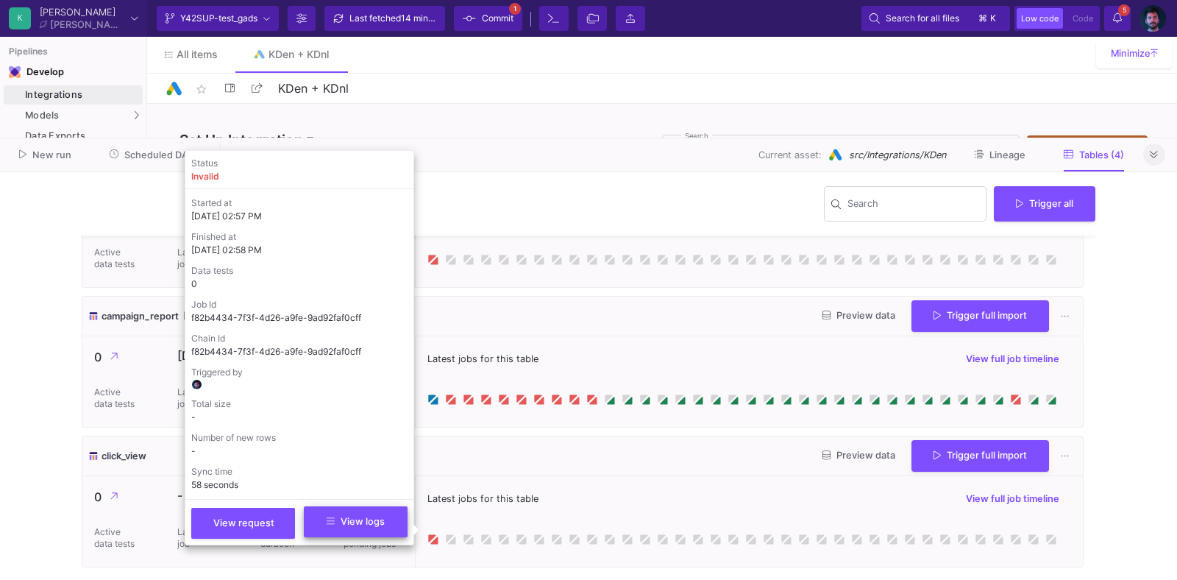
click at [375, 530] on button "View logs" at bounding box center [356, 521] width 104 height 31
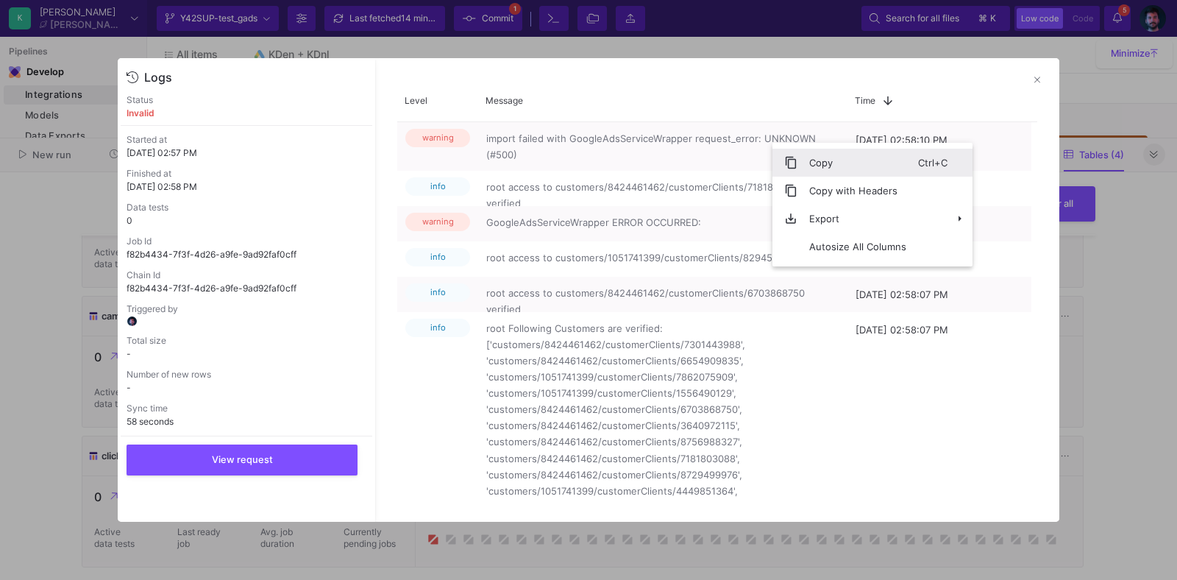
click at [811, 156] on span "Copy" at bounding box center [858, 163] width 121 height 28
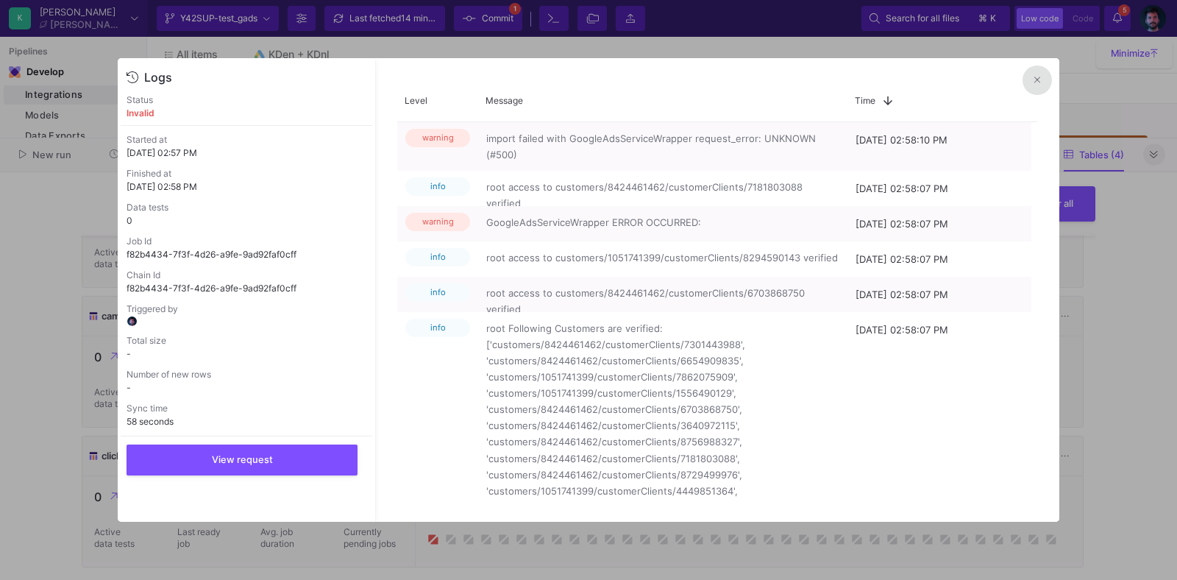
click at [1033, 77] on button at bounding box center [1037, 79] width 29 height 29
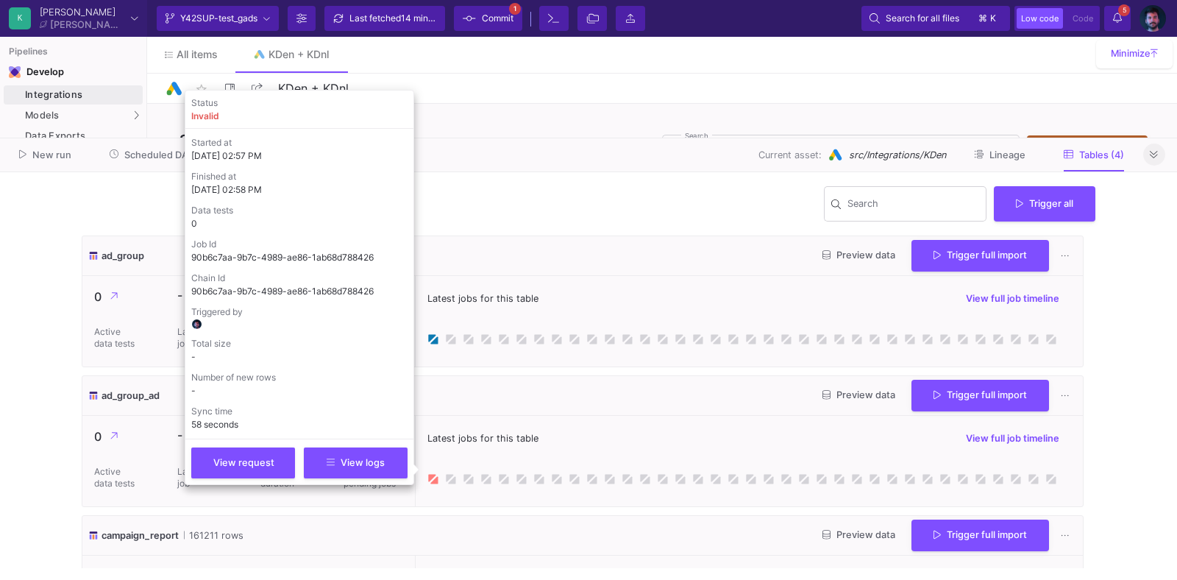
click at [435, 481] on icon at bounding box center [433, 479] width 7 height 7
click at [340, 467] on button "View logs" at bounding box center [356, 461] width 104 height 31
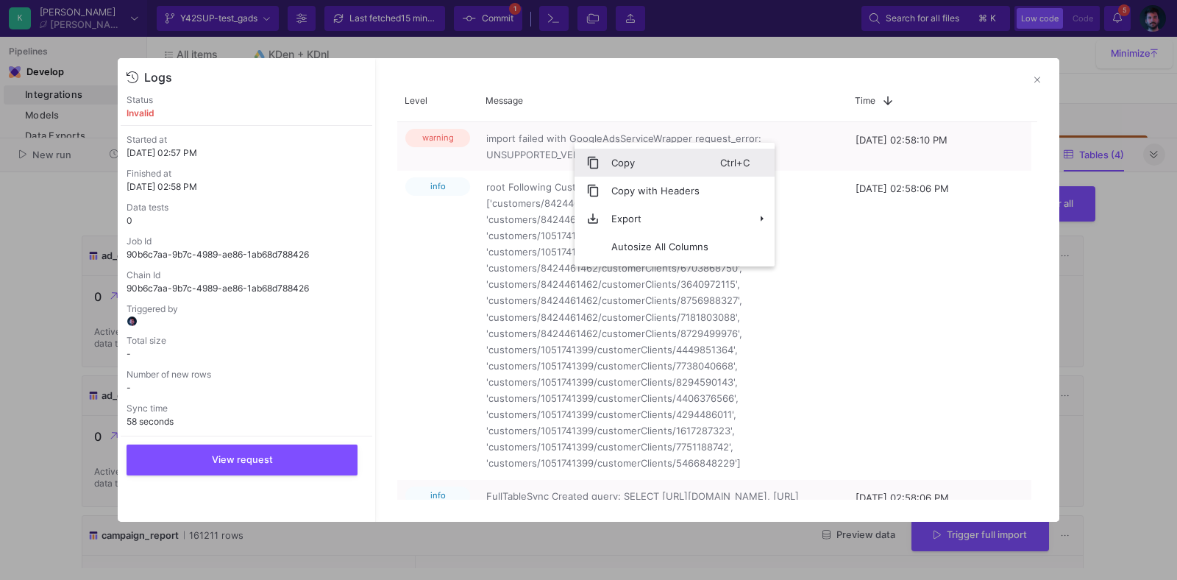
click at [609, 155] on span "Copy" at bounding box center [660, 163] width 121 height 28
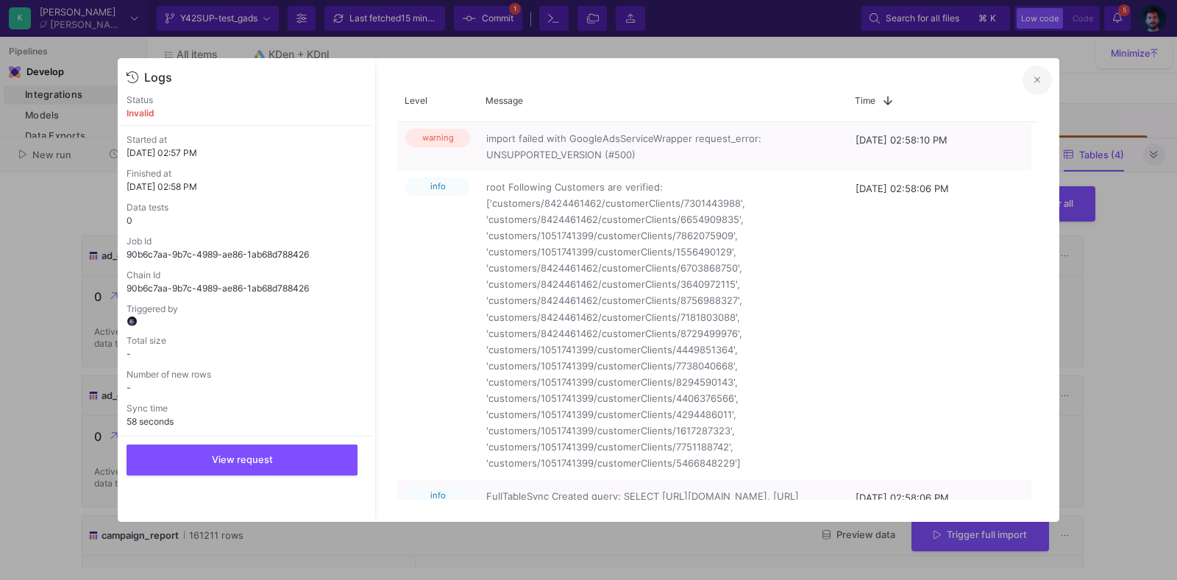
click at [1034, 88] on button at bounding box center [1037, 79] width 29 height 29
